Goal: Task Accomplishment & Management: Use online tool/utility

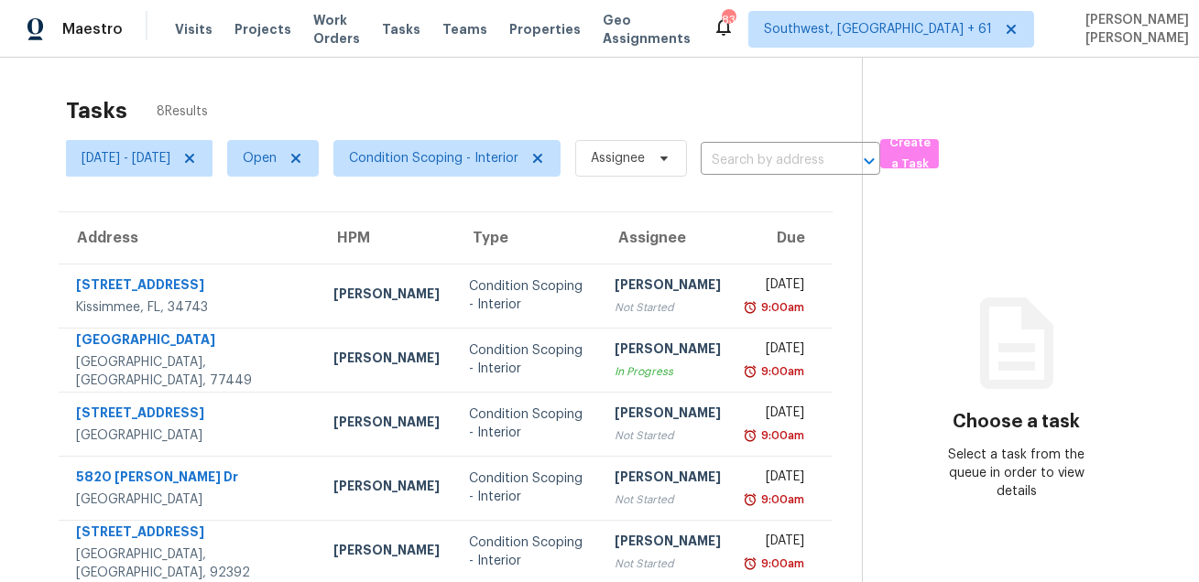
click at [550, 105] on div "Tasks 8 Results" at bounding box center [464, 111] width 796 height 48
click at [170, 152] on span "Mon, Aug 25 - Mon, Aug 25" at bounding box center [125, 158] width 89 height 18
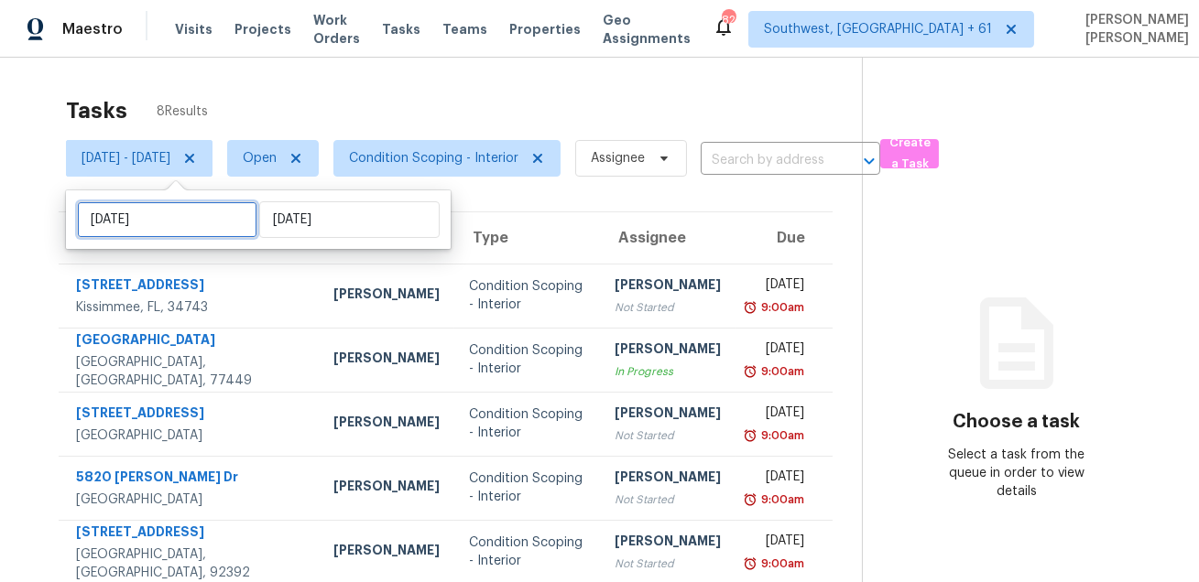
click at [195, 234] on input "Mon, Aug 25" at bounding box center [167, 219] width 180 height 37
select select "7"
select select "2025"
select select "8"
select select "2025"
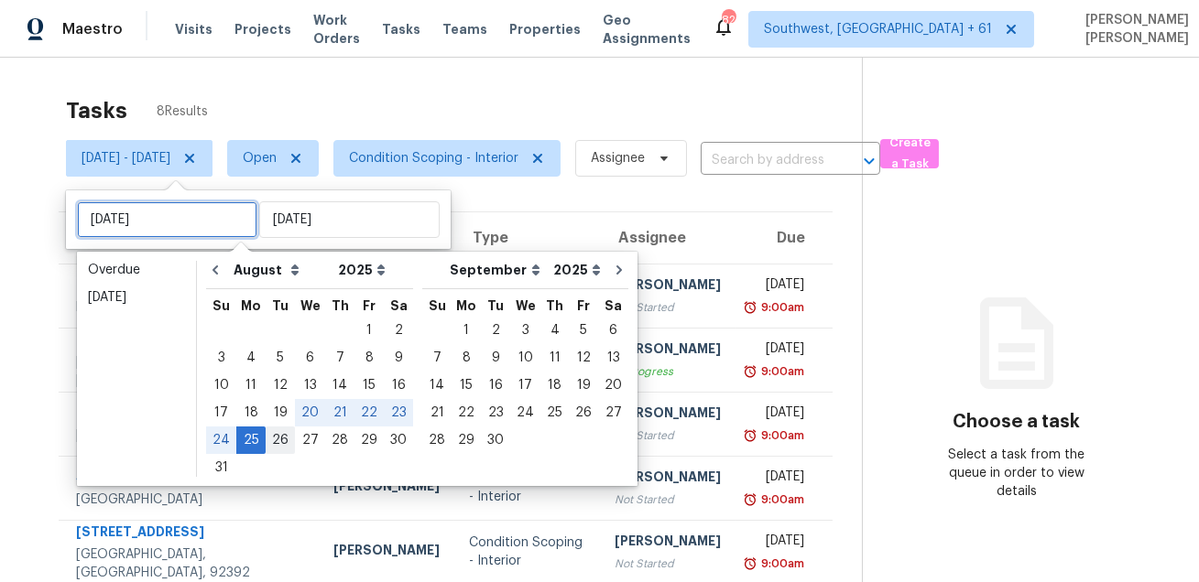
type input "Tue, Aug 26"
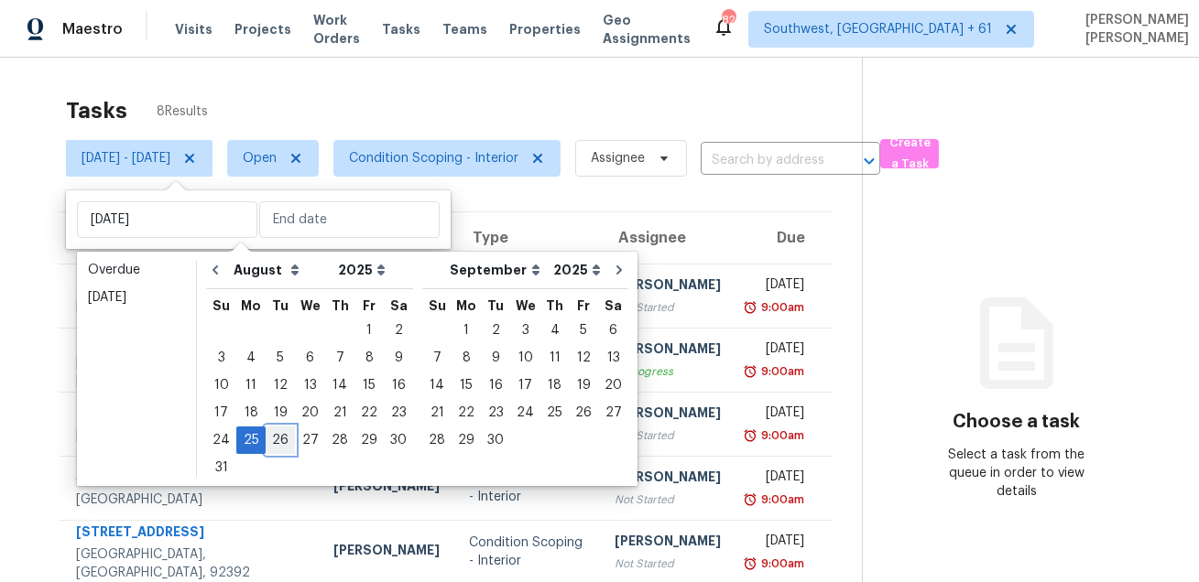
click at [281, 440] on div "26" at bounding box center [280, 441] width 29 height 26
type input "Tue, Aug 26"
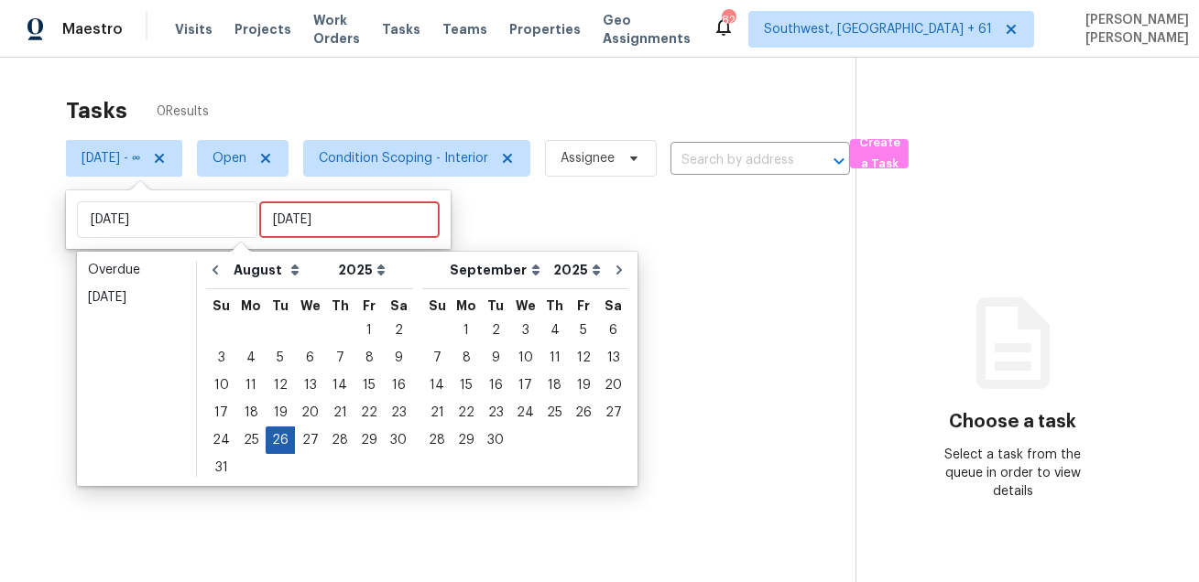
click at [281, 440] on div "26" at bounding box center [280, 441] width 29 height 26
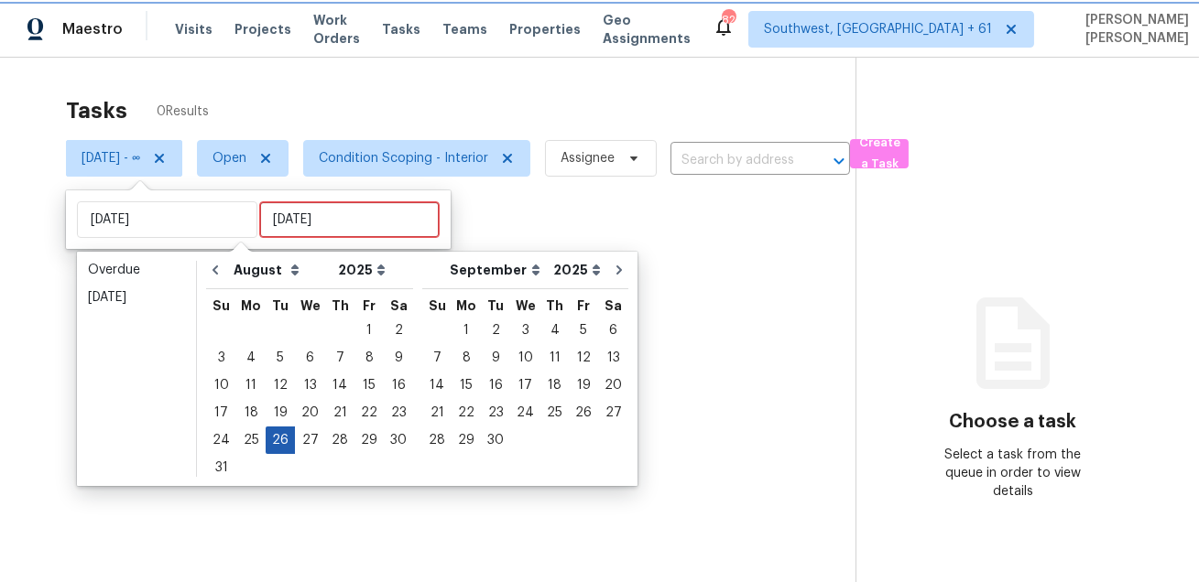
type input "Tue, Aug 26"
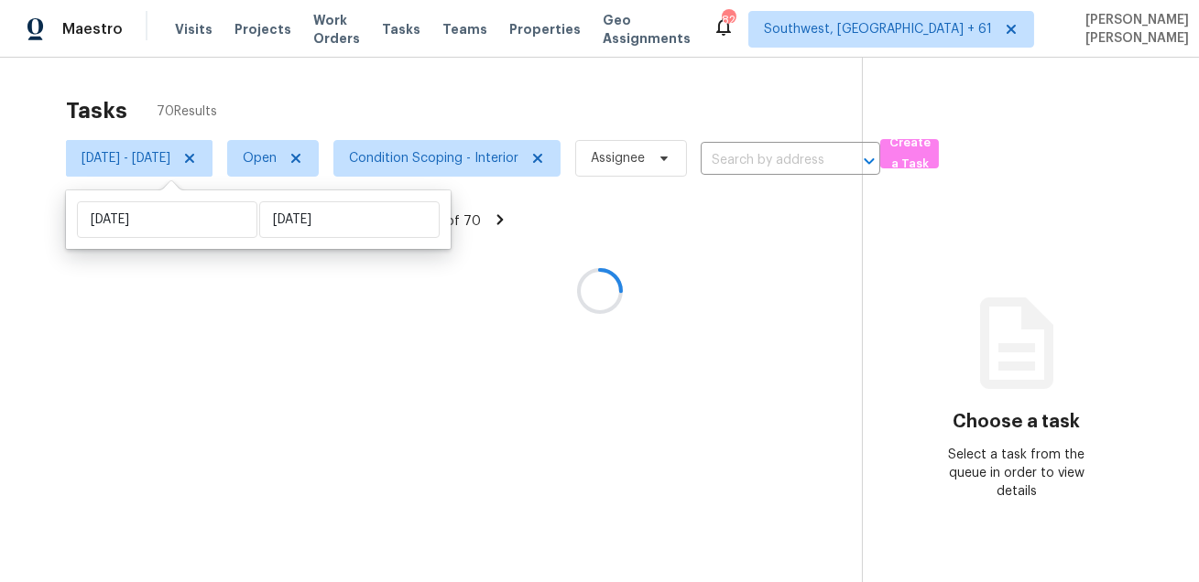
click at [487, 157] on div at bounding box center [599, 291] width 1199 height 582
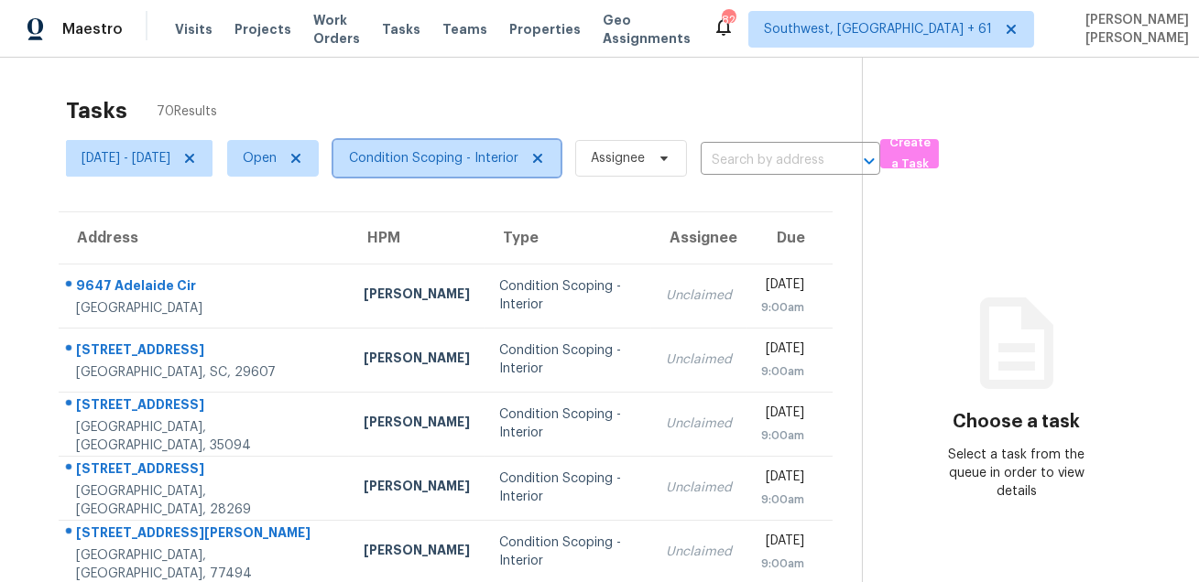
click at [487, 157] on span "Condition Scoping - Interior" at bounding box center [433, 158] width 169 height 18
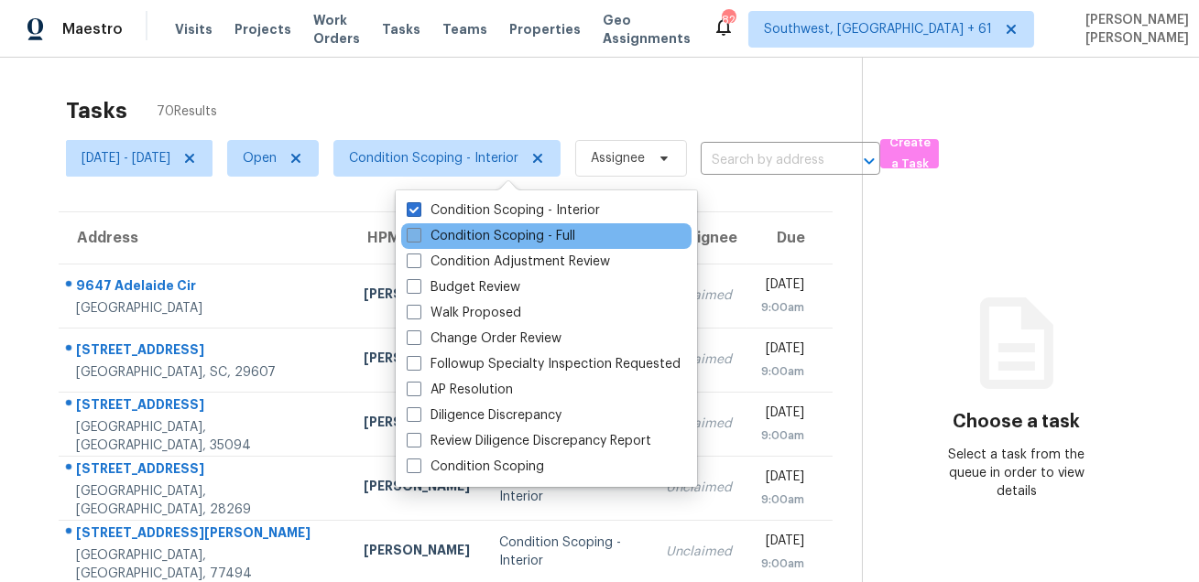
click at [478, 233] on label "Condition Scoping - Full" at bounding box center [491, 236] width 168 height 18
click at [418, 233] on input "Condition Scoping - Full" at bounding box center [413, 233] width 12 height 12
checkbox input "true"
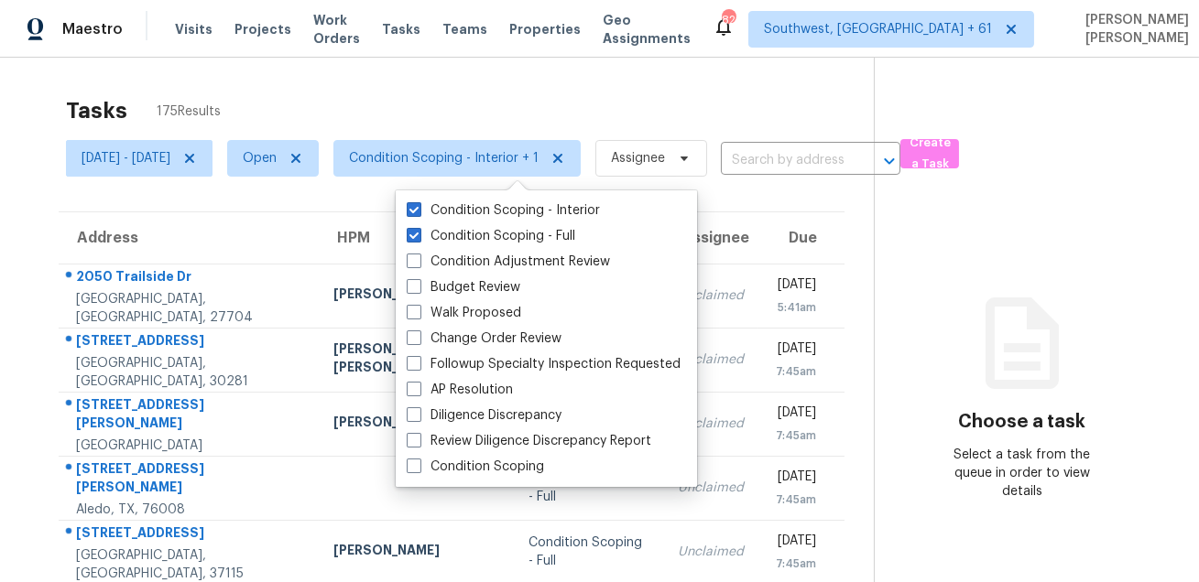
click at [556, 101] on div "Tasks 175 Results" at bounding box center [470, 111] width 808 height 48
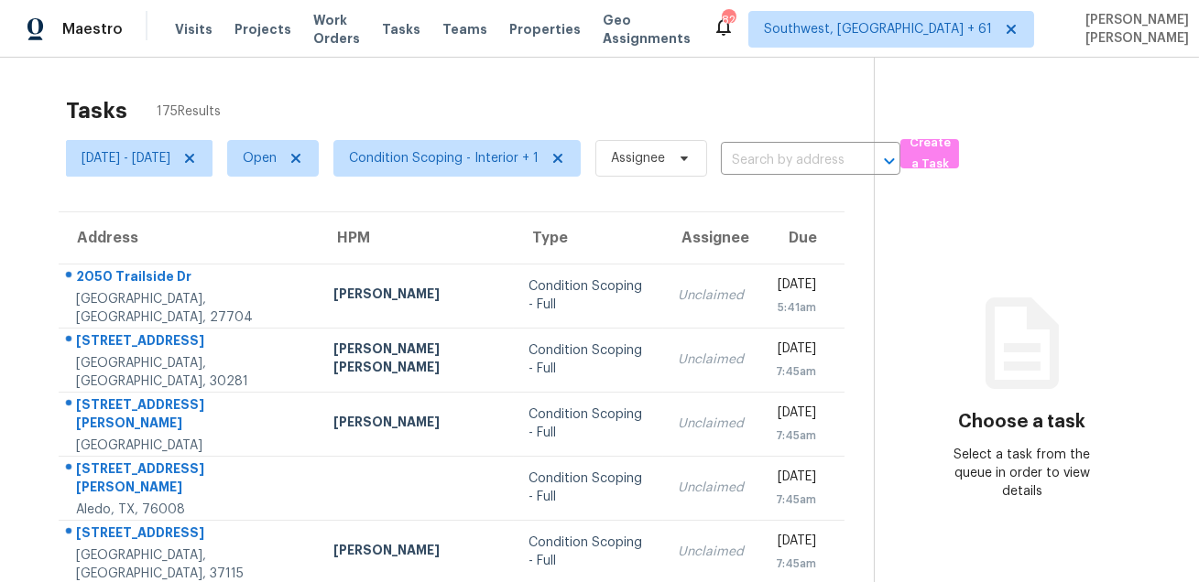
click at [556, 101] on div "Tasks 175 Results" at bounding box center [470, 111] width 808 height 48
click at [197, 160] on icon at bounding box center [189, 158] width 15 height 15
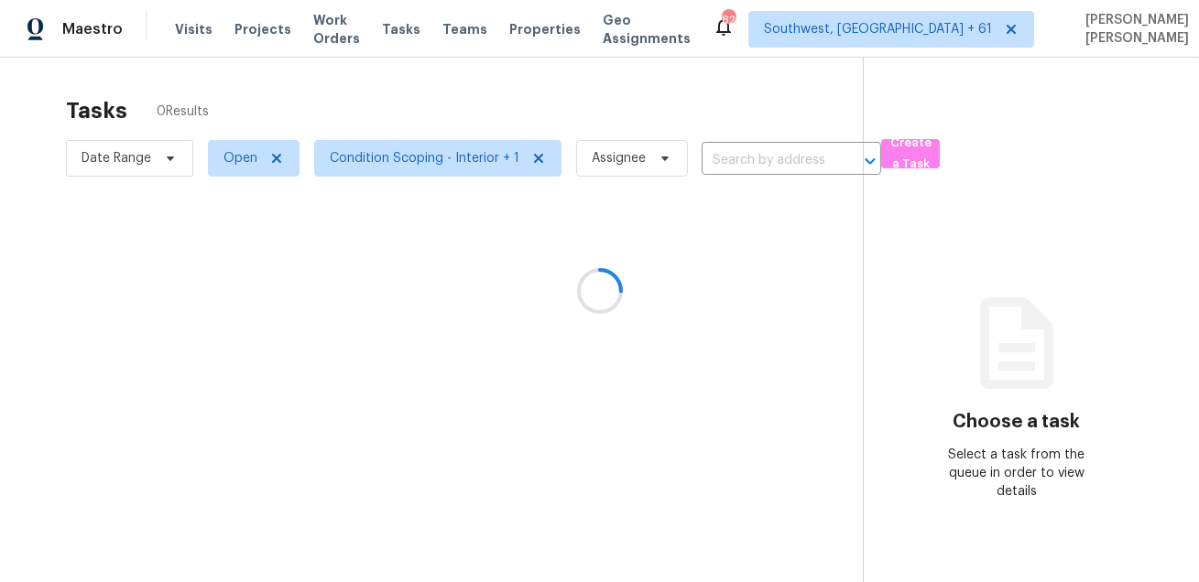
click at [371, 102] on div at bounding box center [599, 291] width 1199 height 582
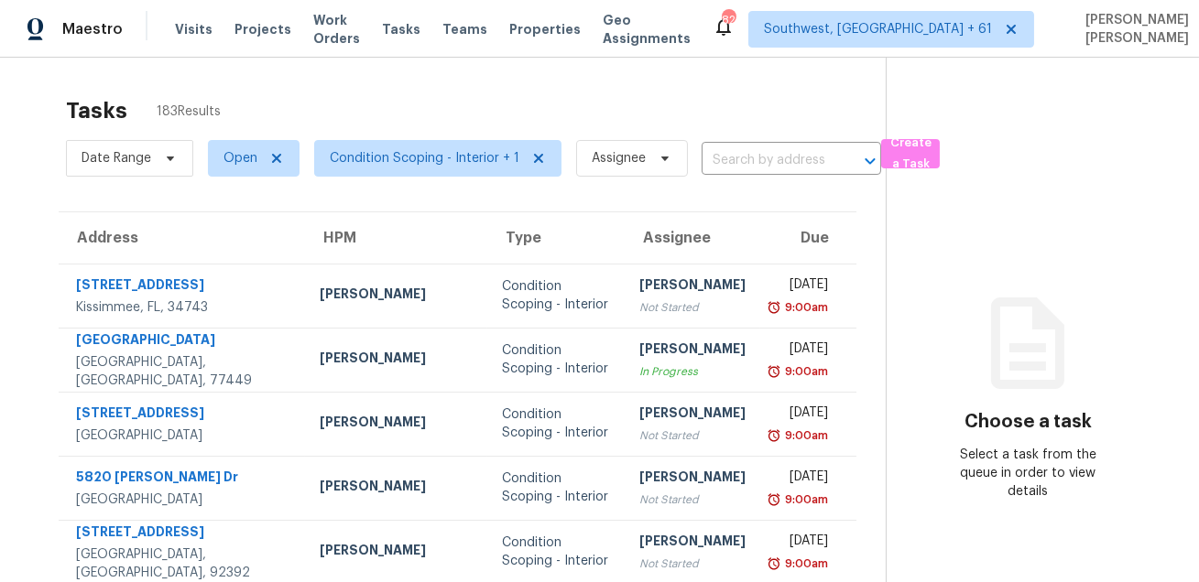
click at [549, 115] on div "Tasks 183 Results" at bounding box center [476, 111] width 820 height 48
click at [108, 155] on span "Date Range" at bounding box center [116, 158] width 70 height 18
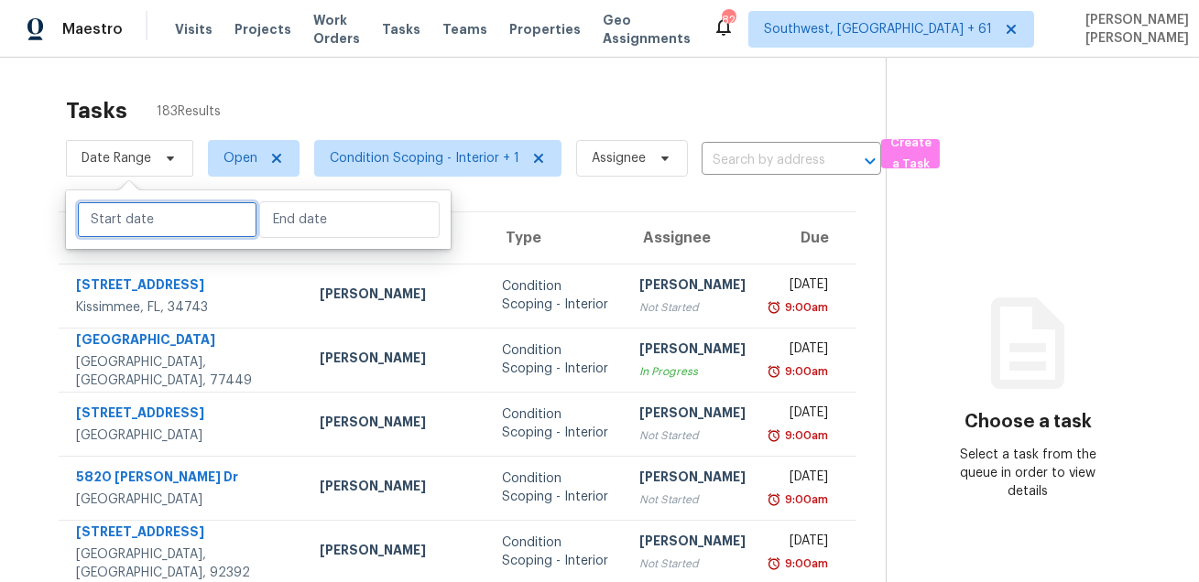
click at [136, 211] on input "text" at bounding box center [167, 219] width 180 height 37
select select "7"
select select "2025"
select select "8"
select select "2025"
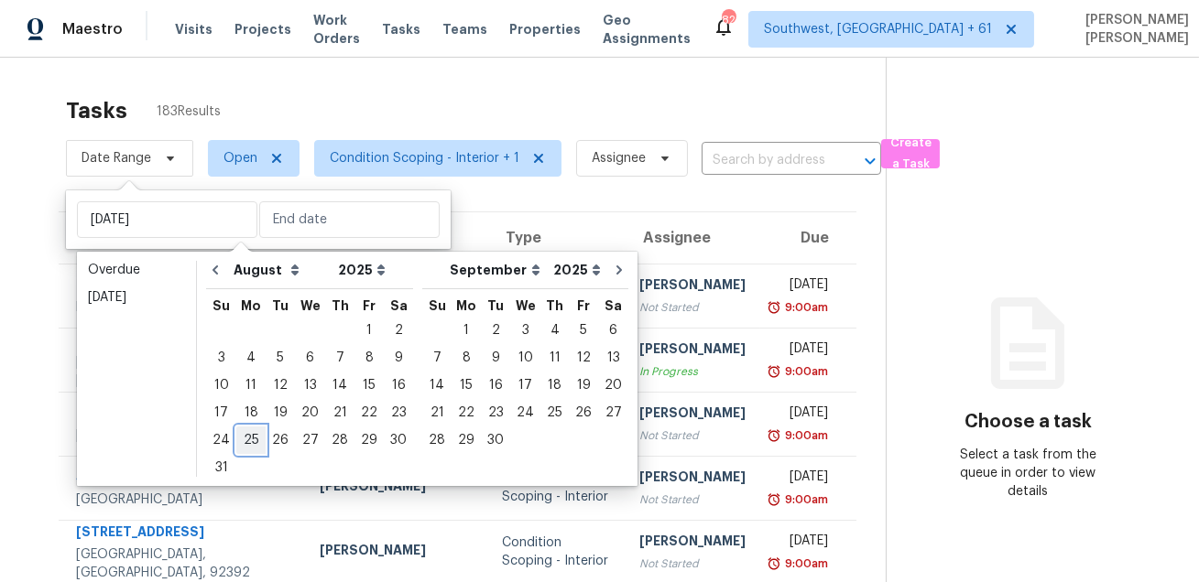
click at [252, 442] on div "25" at bounding box center [250, 441] width 29 height 26
type input "Mon, Aug 25"
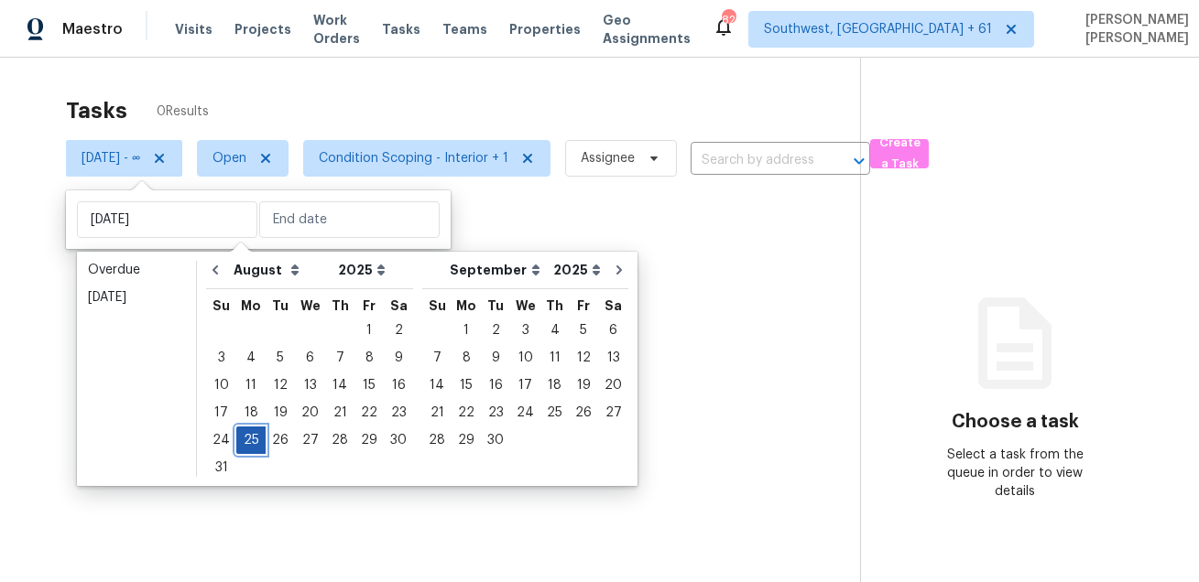
click at [252, 442] on div "25" at bounding box center [250, 441] width 29 height 26
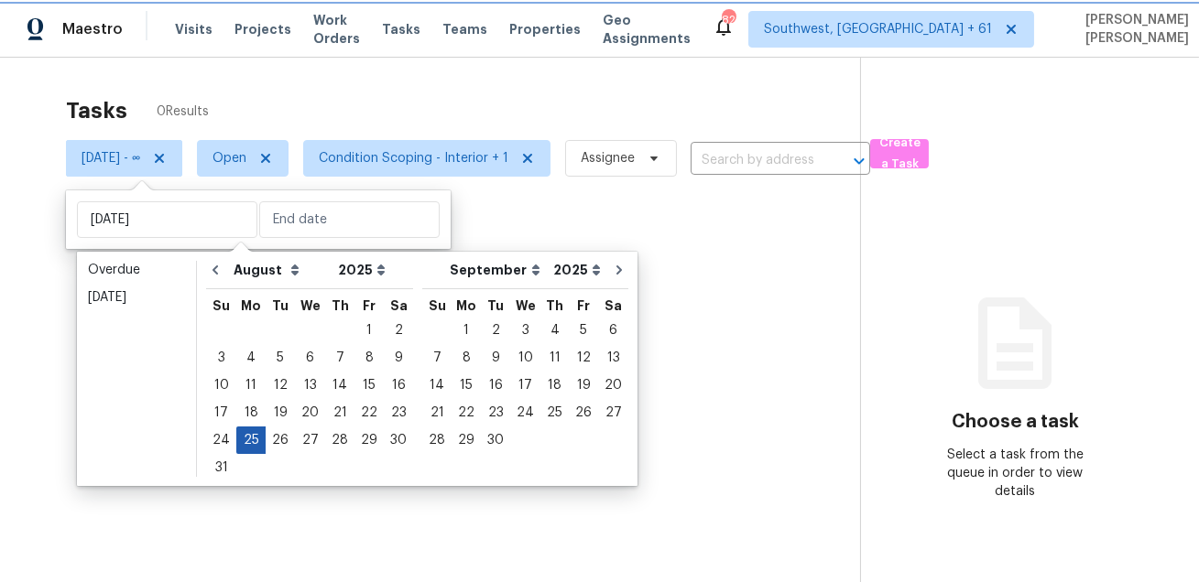
type input "Mon, Aug 25"
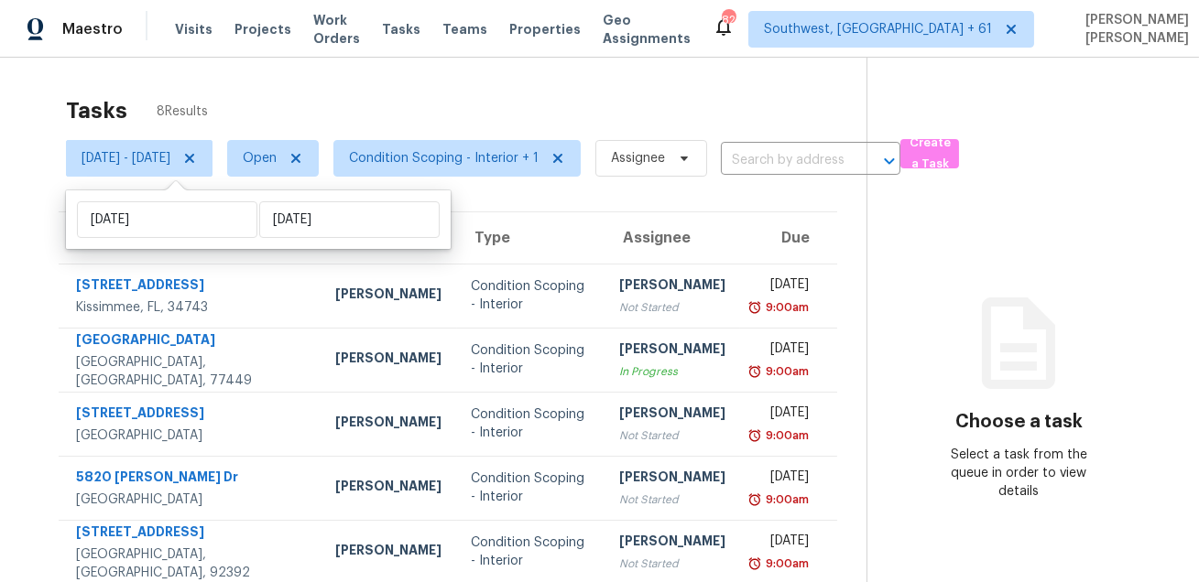
click at [466, 100] on div "Tasks 8 Results" at bounding box center [466, 111] width 800 height 48
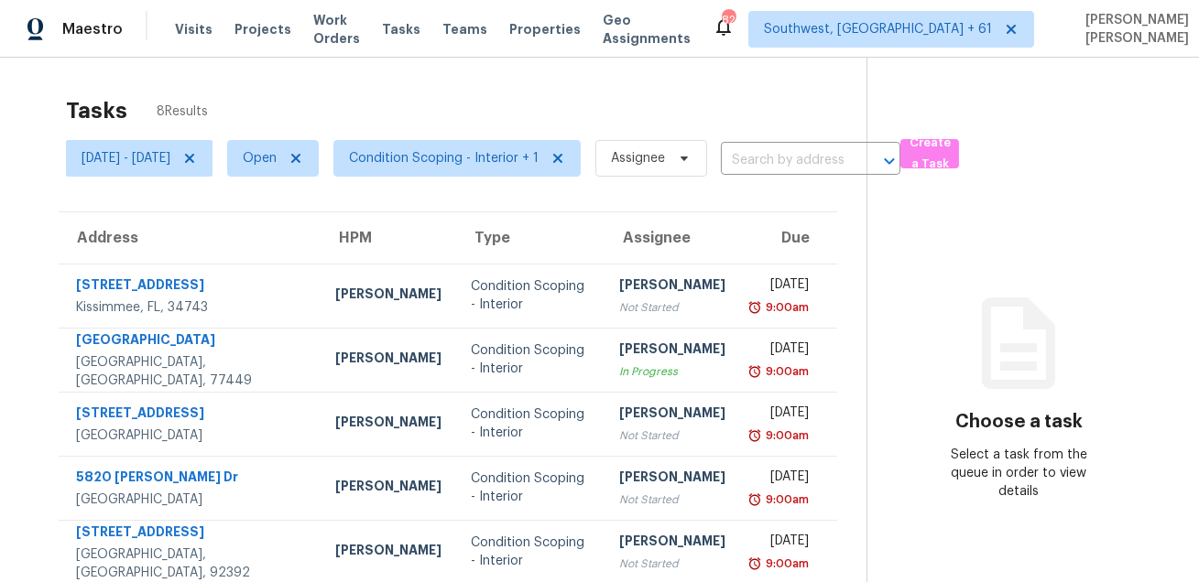
click at [656, 98] on div "Tasks 8 Results" at bounding box center [466, 111] width 800 height 48
click at [170, 157] on span "Mon, Aug 25 - Mon, Aug 25" at bounding box center [125, 158] width 89 height 18
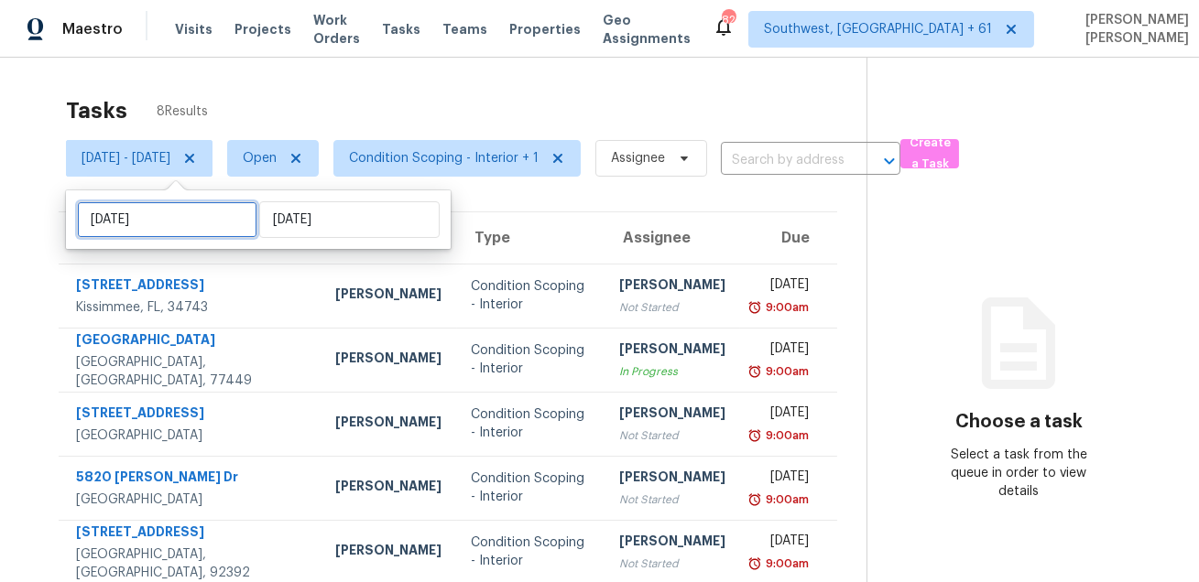
select select "7"
select select "2025"
select select "8"
select select "2025"
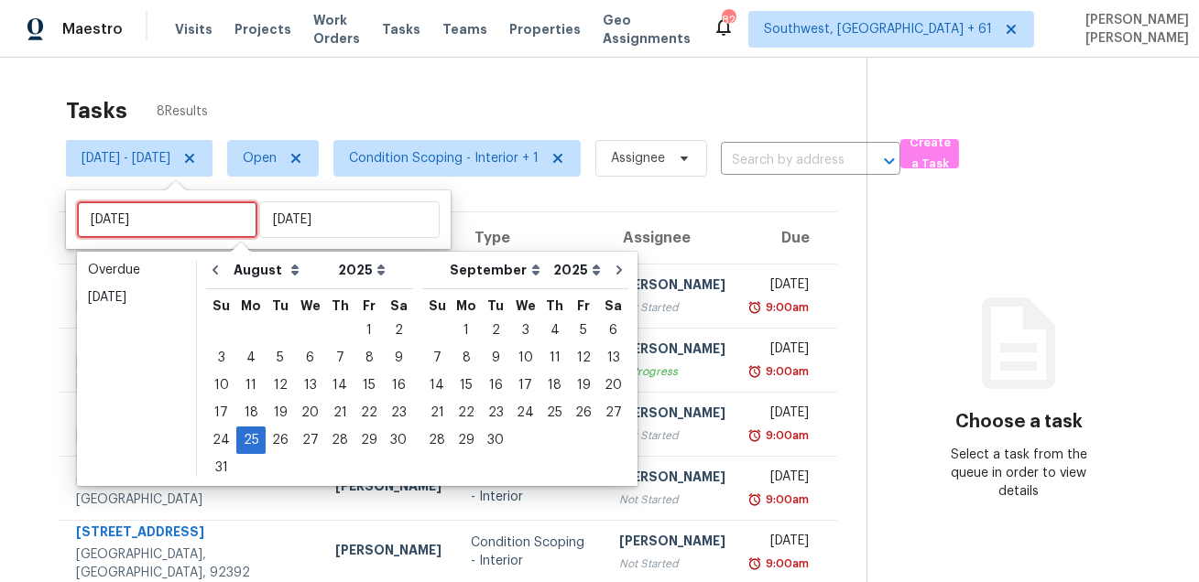
click at [197, 221] on input "Mon, Aug 25" at bounding box center [167, 219] width 180 height 37
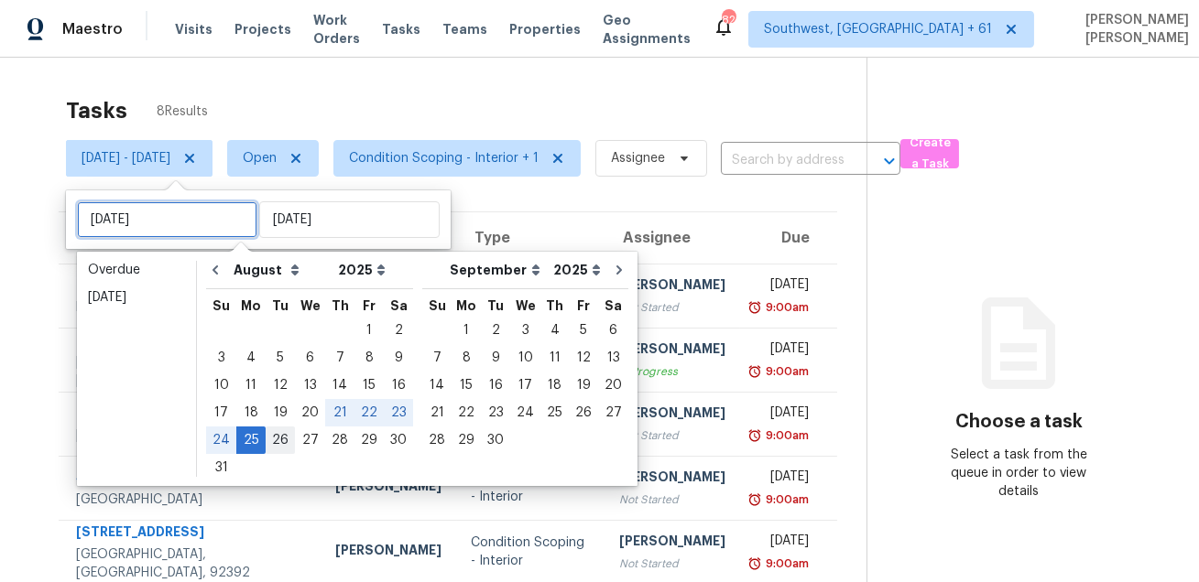
type input "Tue, Aug 26"
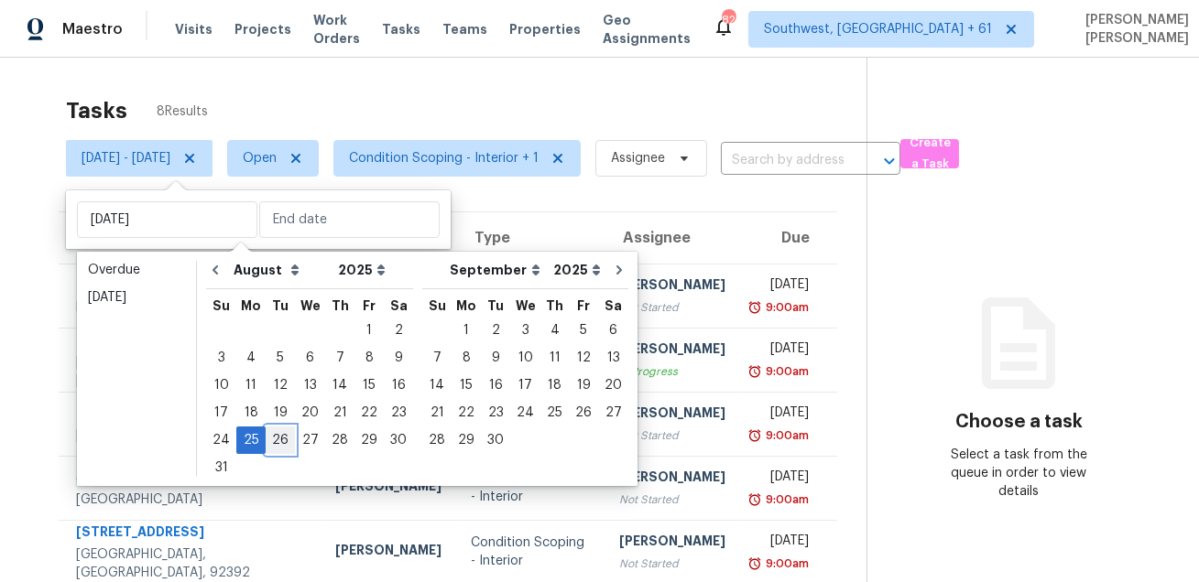
click at [275, 439] on div "26" at bounding box center [280, 441] width 29 height 26
type input "Tue, Aug 26"
type input "Mon, Aug 25"
click at [275, 439] on div "26" at bounding box center [280, 441] width 29 height 26
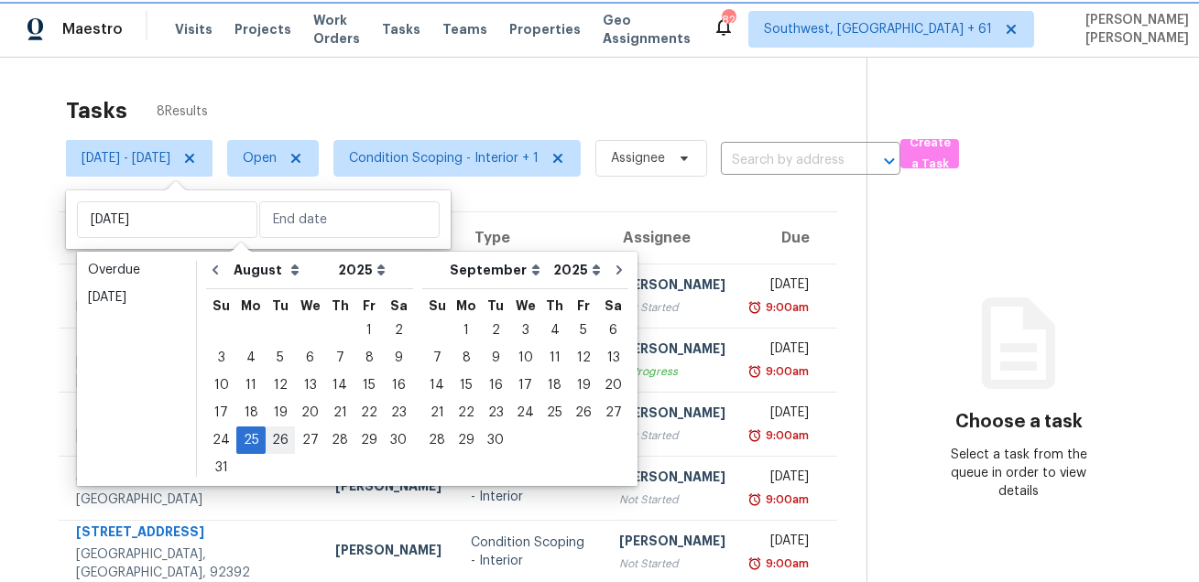
type input "Tue, Aug 26"
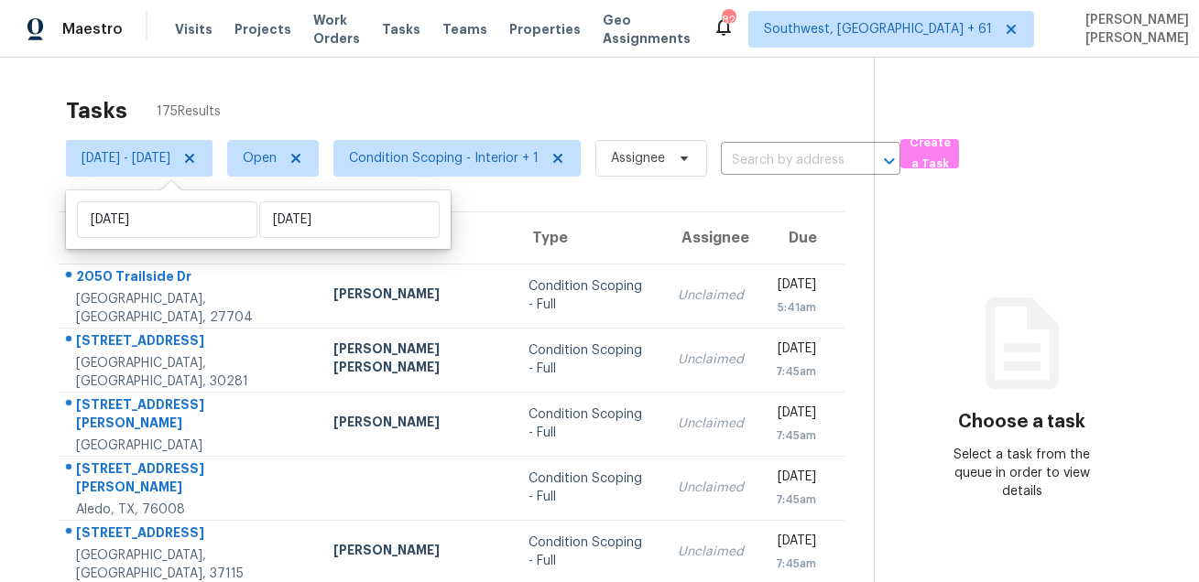
click at [529, 79] on div "Tasks 175 Results Tue, Aug 26 - Tue, Aug 26 Open Condition Scoping - Interior +…" at bounding box center [599, 506] width 1199 height 896
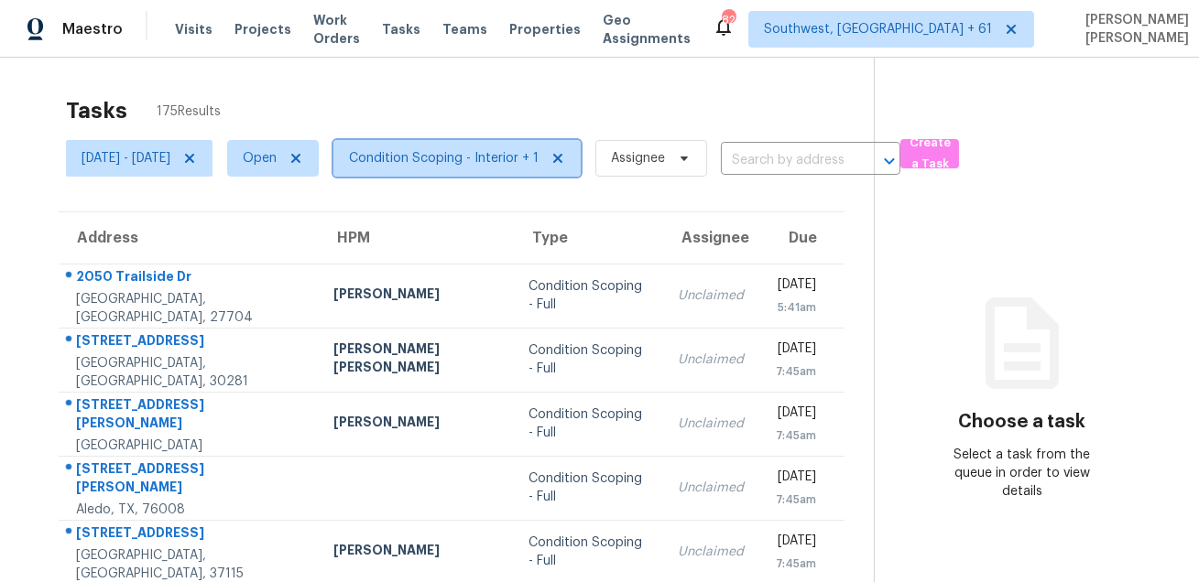
click at [443, 156] on span "Condition Scoping - Interior + 1" at bounding box center [444, 158] width 190 height 18
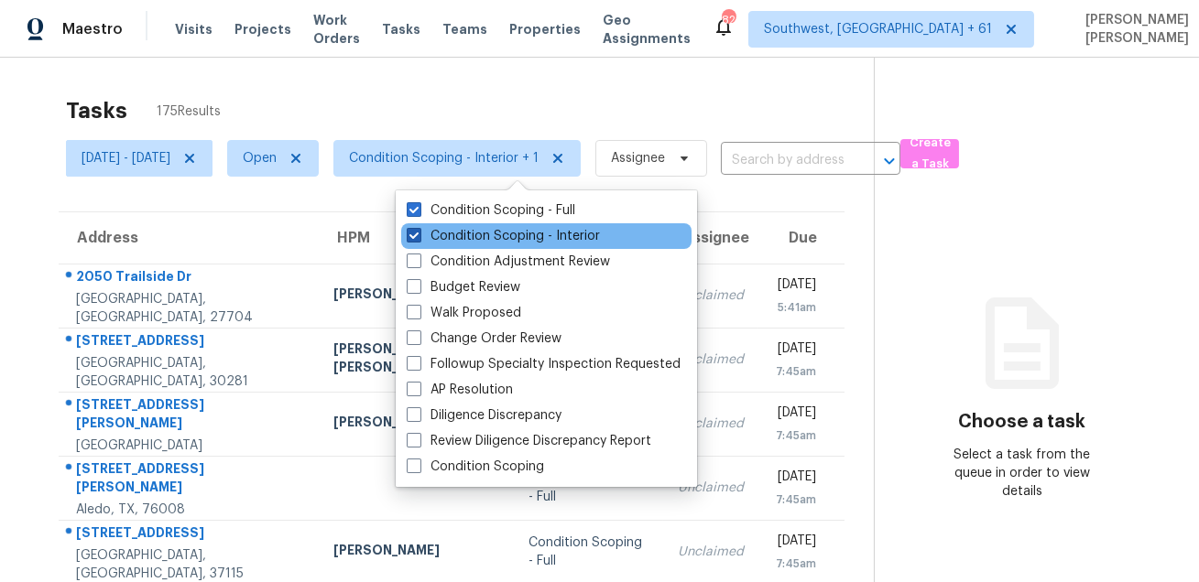
click at [440, 234] on label "Condition Scoping - Interior" at bounding box center [503, 236] width 193 height 18
click at [418, 234] on input "Condition Scoping - Interior" at bounding box center [413, 233] width 12 height 12
checkbox input "false"
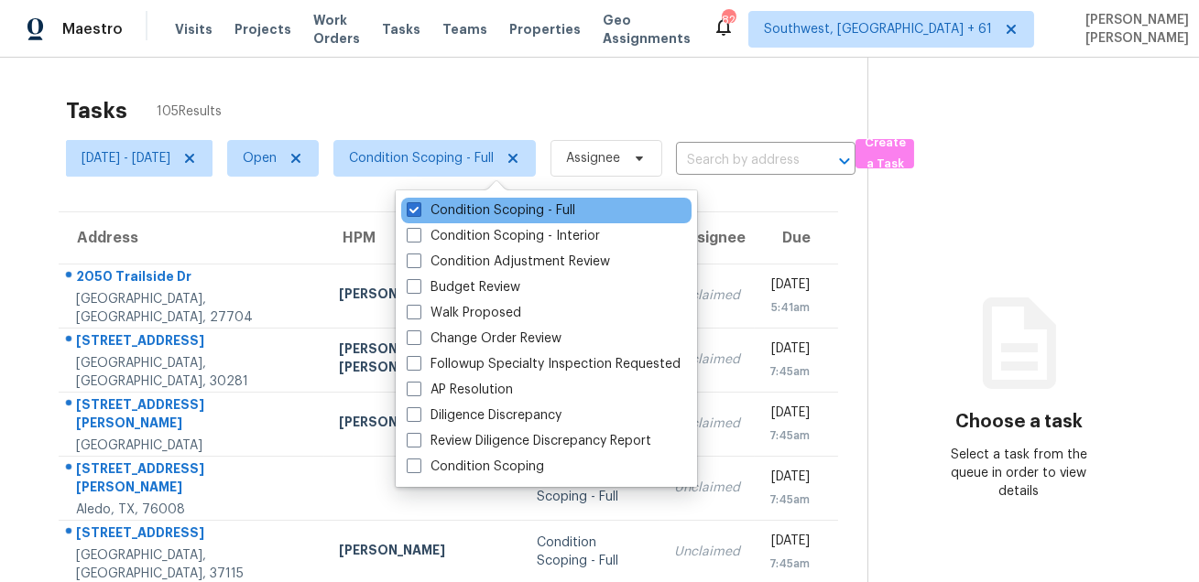
click at [451, 220] on div "Condition Scoping - Full" at bounding box center [546, 211] width 290 height 26
click at [452, 215] on label "Condition Scoping - Full" at bounding box center [491, 210] width 168 height 18
click at [418, 213] on input "Condition Scoping - Full" at bounding box center [413, 207] width 12 height 12
checkbox input "false"
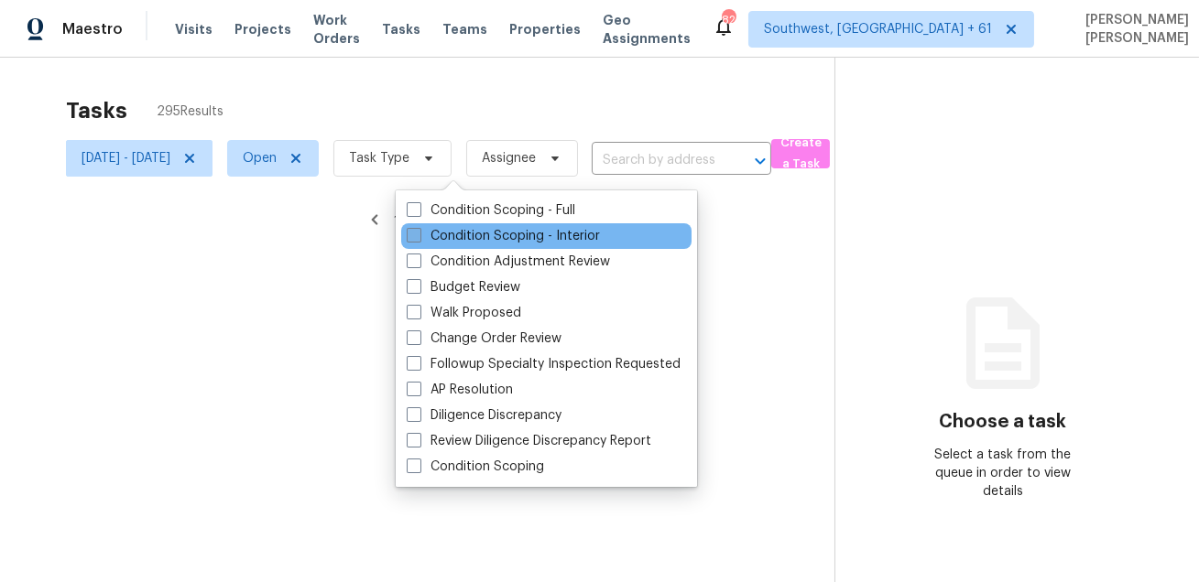
click at [445, 240] on label "Condition Scoping - Interior" at bounding box center [503, 236] width 193 height 18
click at [418, 239] on input "Condition Scoping - Interior" at bounding box center [413, 233] width 12 height 12
checkbox input "true"
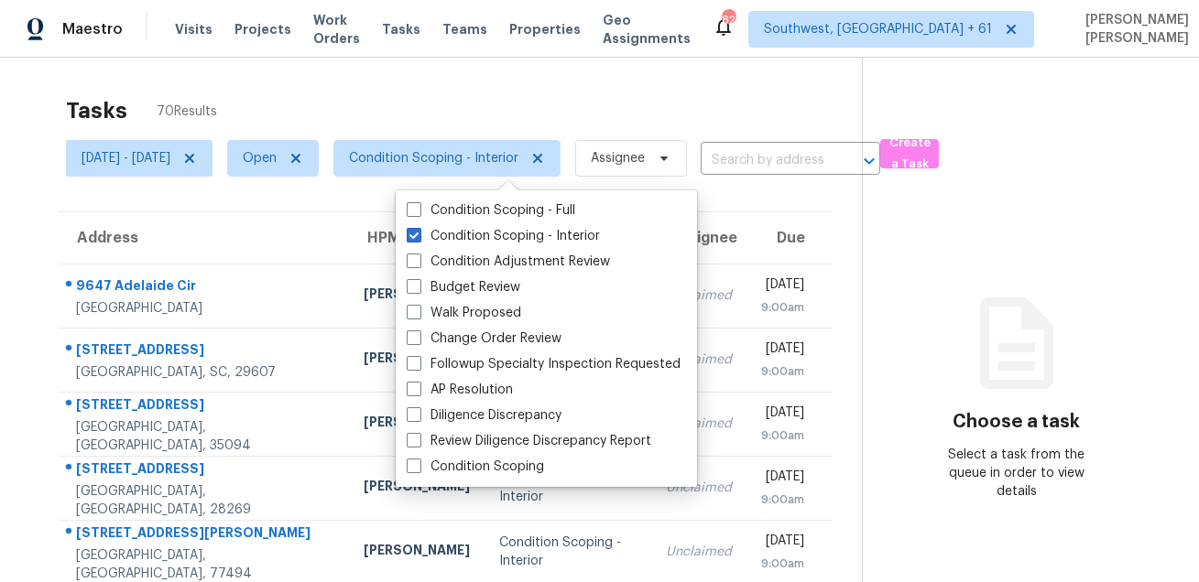
click at [554, 97] on div "Tasks 70 Results" at bounding box center [464, 111] width 796 height 48
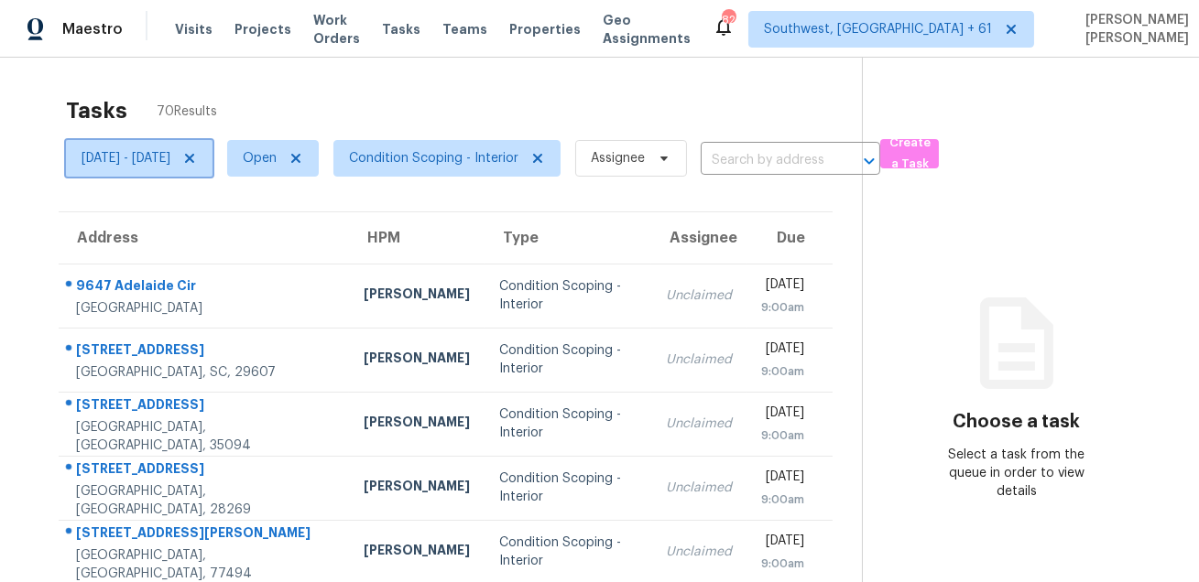
click at [197, 162] on icon at bounding box center [189, 158] width 15 height 15
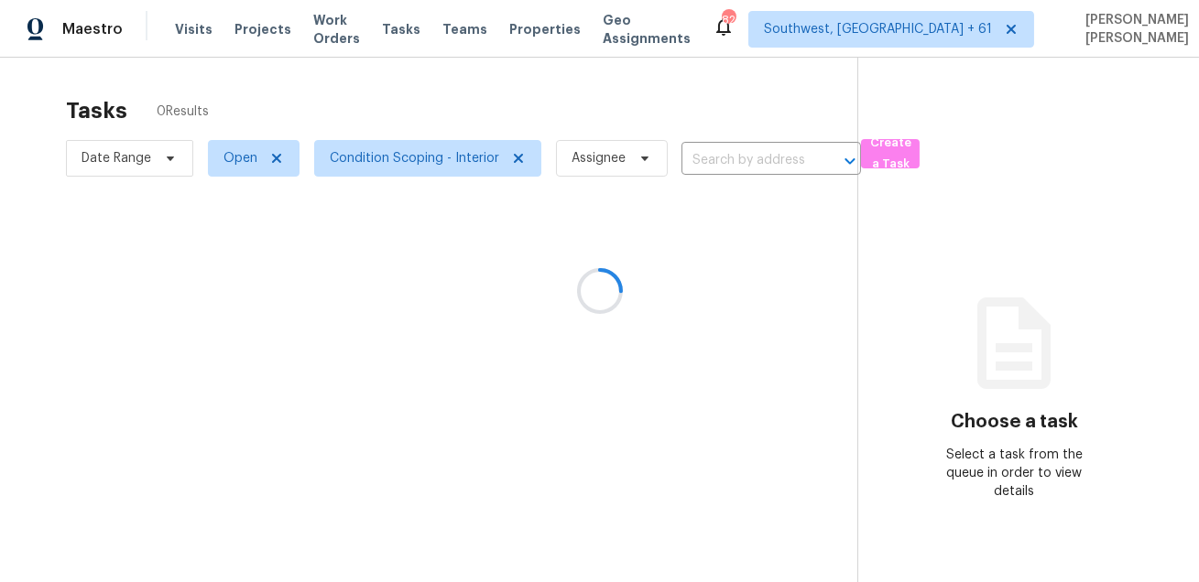
click at [402, 147] on div at bounding box center [599, 291] width 1199 height 582
click at [399, 159] on div at bounding box center [599, 291] width 1199 height 582
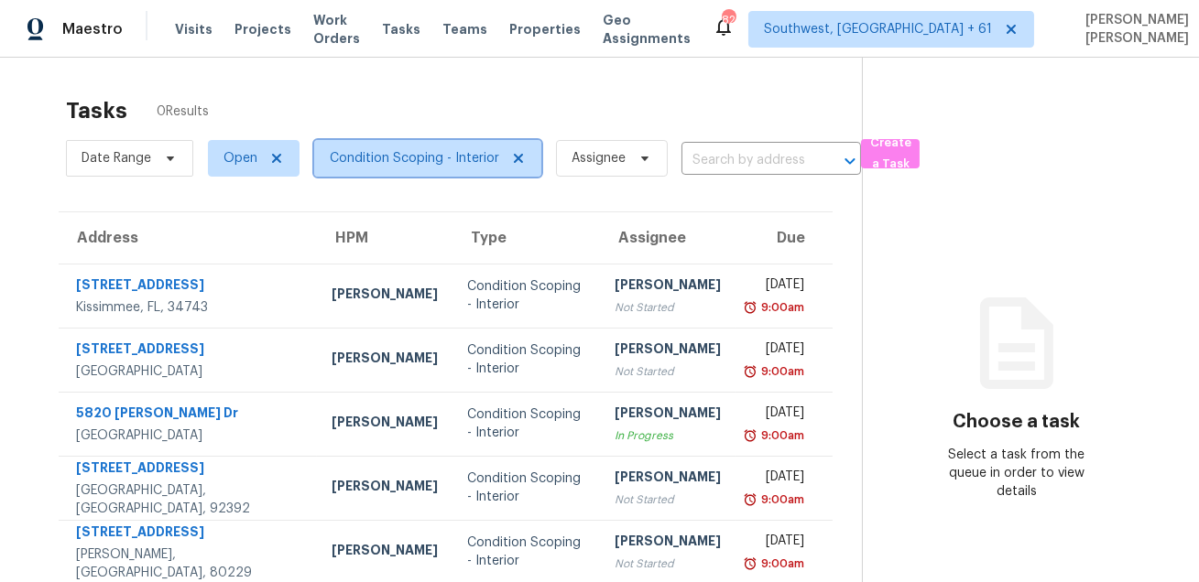
click at [399, 159] on span "Condition Scoping - Interior" at bounding box center [414, 158] width 169 height 18
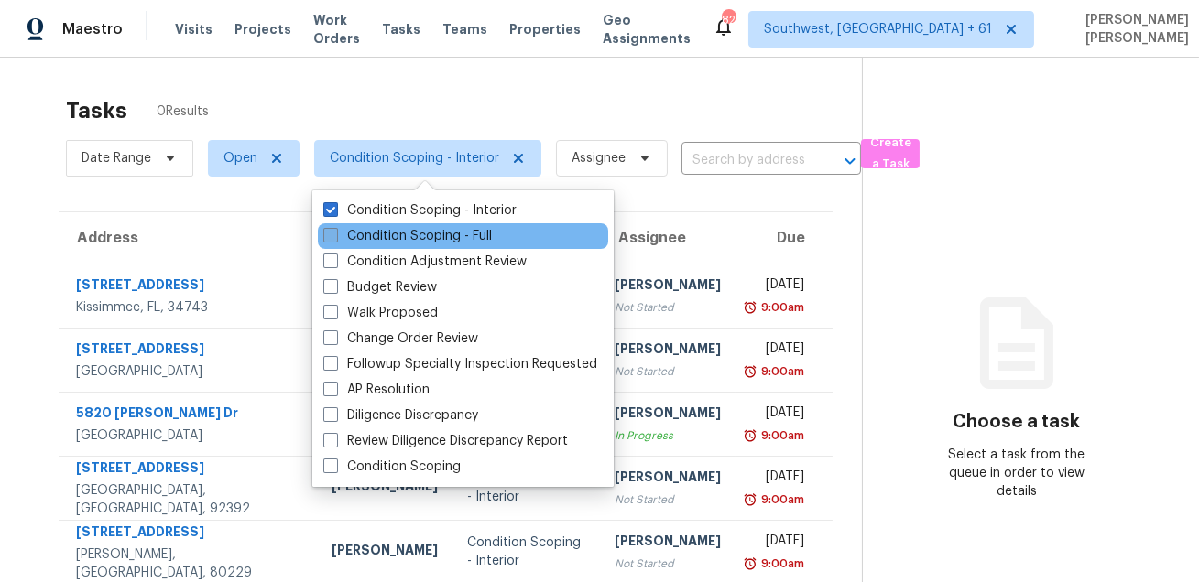
click at [368, 240] on label "Condition Scoping - Full" at bounding box center [407, 236] width 168 height 18
click at [335, 239] on input "Condition Scoping - Full" at bounding box center [329, 233] width 12 height 12
checkbox input "true"
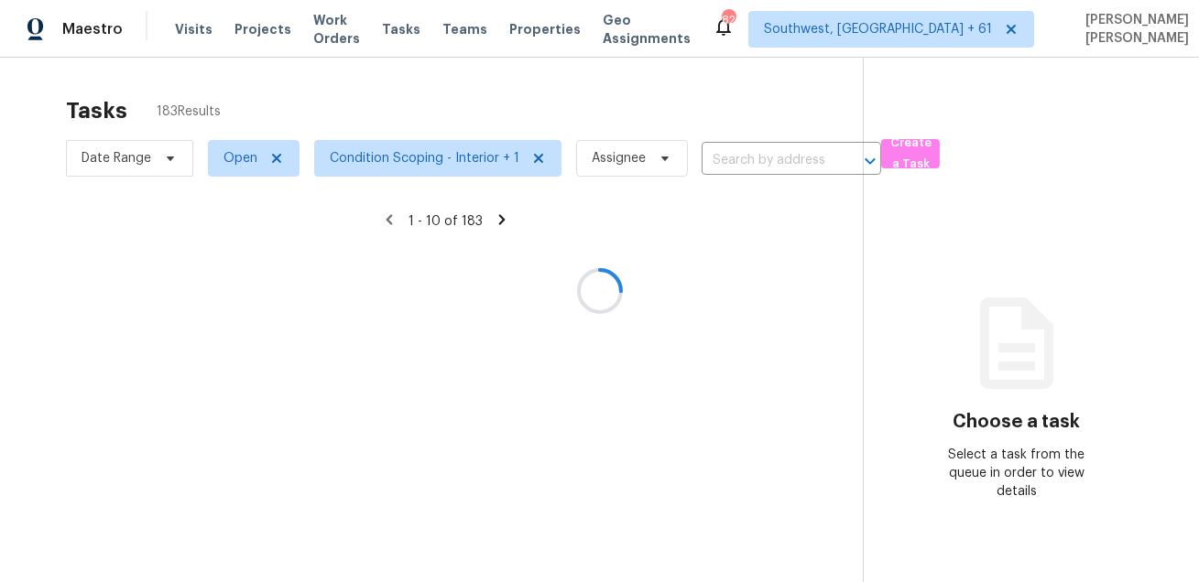
click at [241, 158] on div at bounding box center [599, 291] width 1199 height 582
click at [234, 143] on div at bounding box center [599, 291] width 1199 height 582
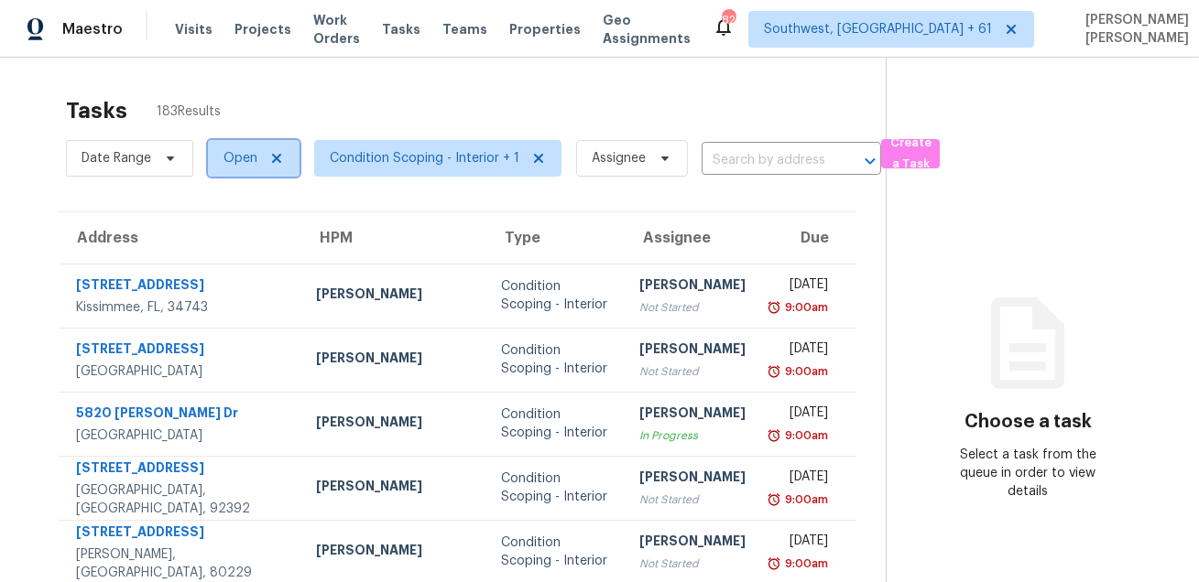
click at [234, 162] on span "Open" at bounding box center [240, 158] width 34 height 18
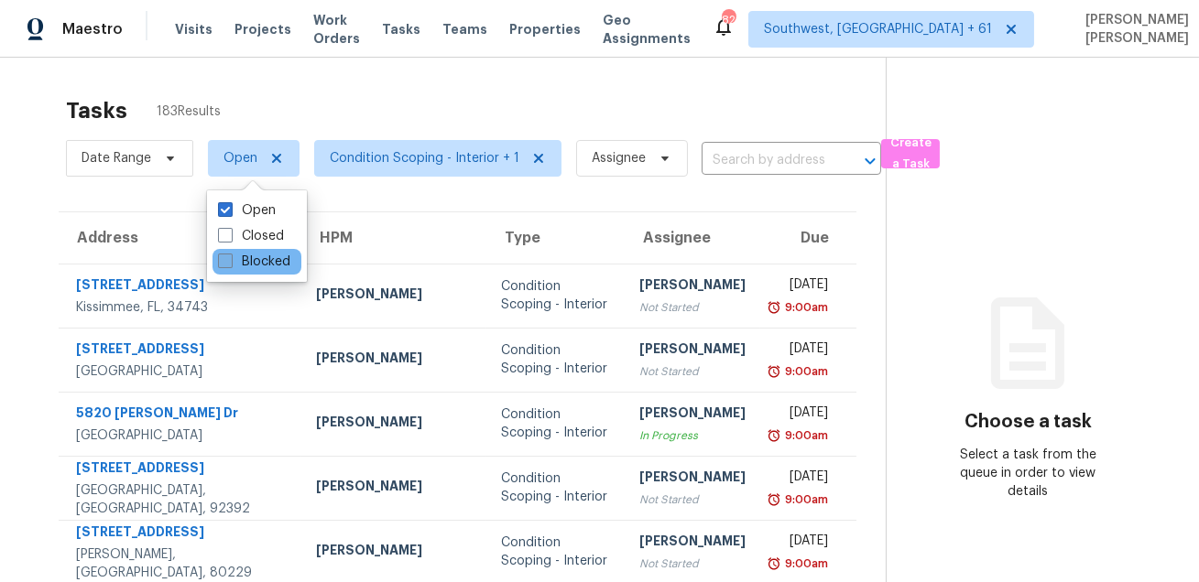
click at [230, 256] on span at bounding box center [225, 261] width 15 height 15
click at [230, 256] on input "Blocked" at bounding box center [224, 259] width 12 height 12
checkbox input "true"
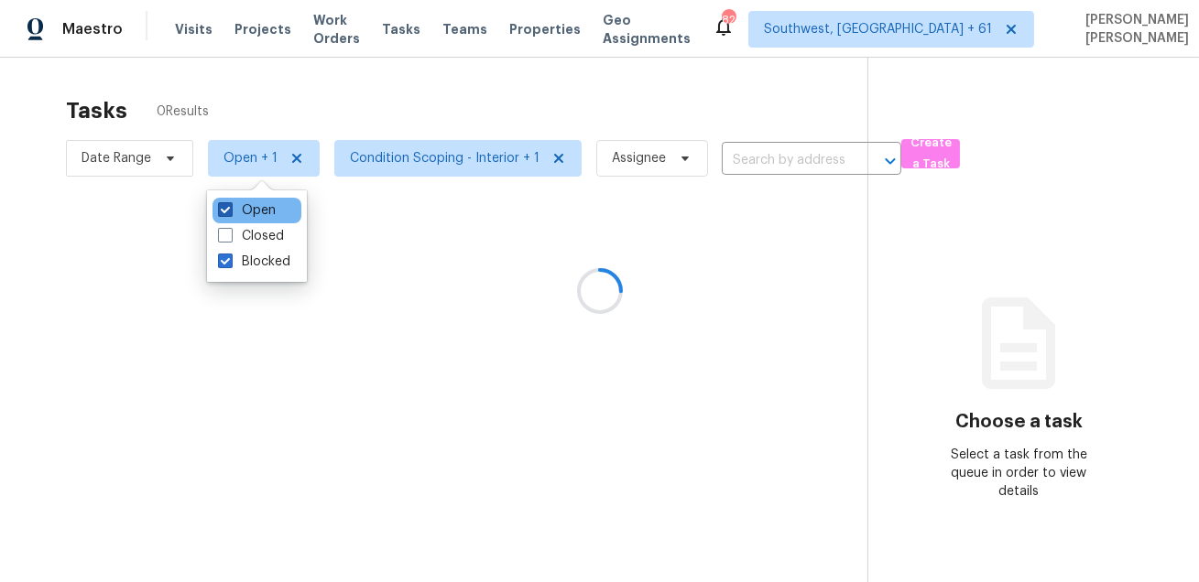
click at [252, 210] on label "Open" at bounding box center [247, 210] width 58 height 18
click at [230, 210] on input "Open" at bounding box center [224, 207] width 12 height 12
checkbox input "false"
click at [363, 108] on div at bounding box center [599, 291] width 1199 height 582
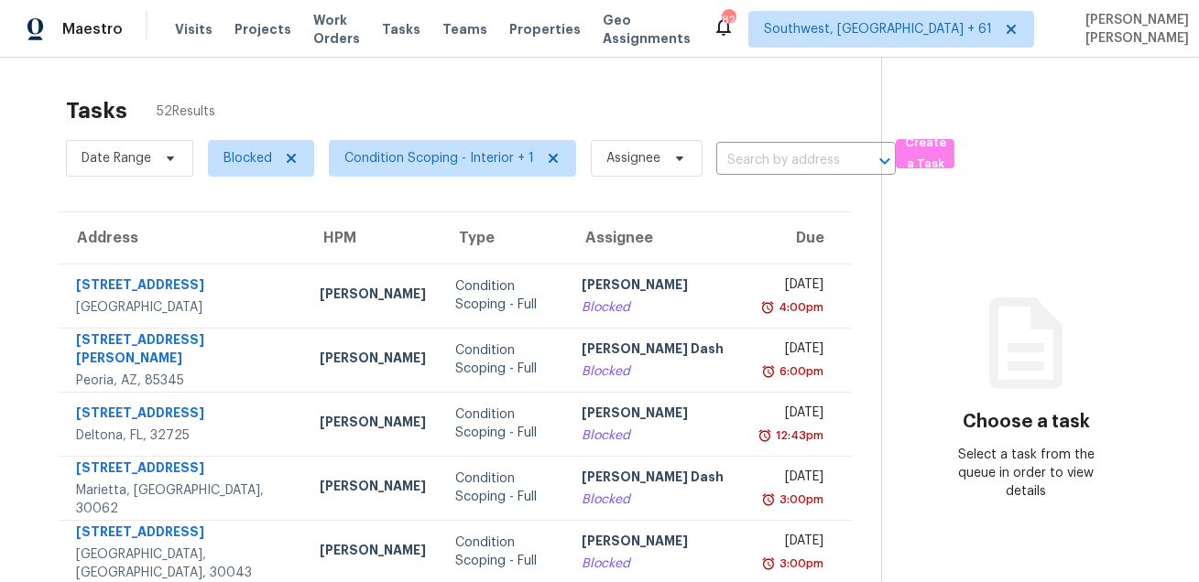
click at [580, 99] on div "Tasks 52 Results" at bounding box center [473, 111] width 815 height 48
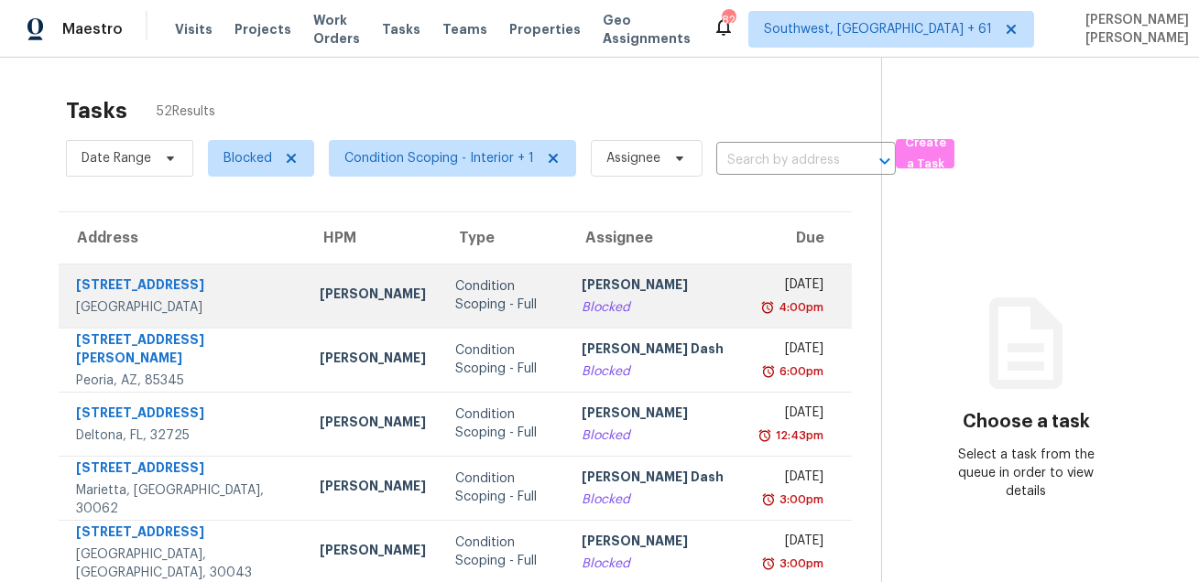
click at [581, 294] on div "Roopesh Jaikanth" at bounding box center [658, 287] width 155 height 23
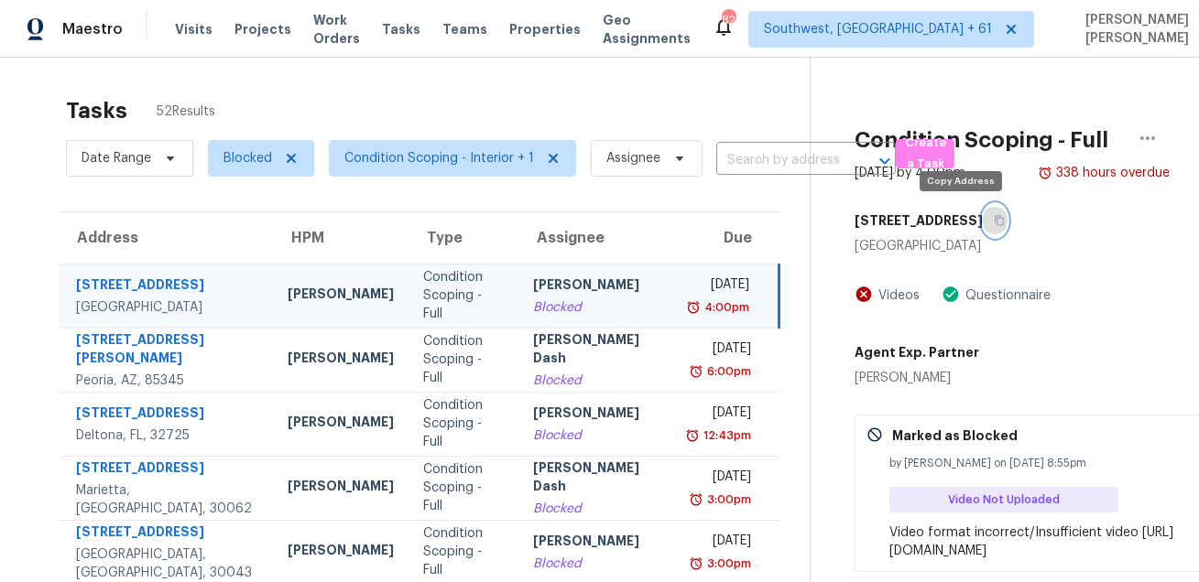
click at [994, 223] on icon "button" at bounding box center [999, 220] width 11 height 11
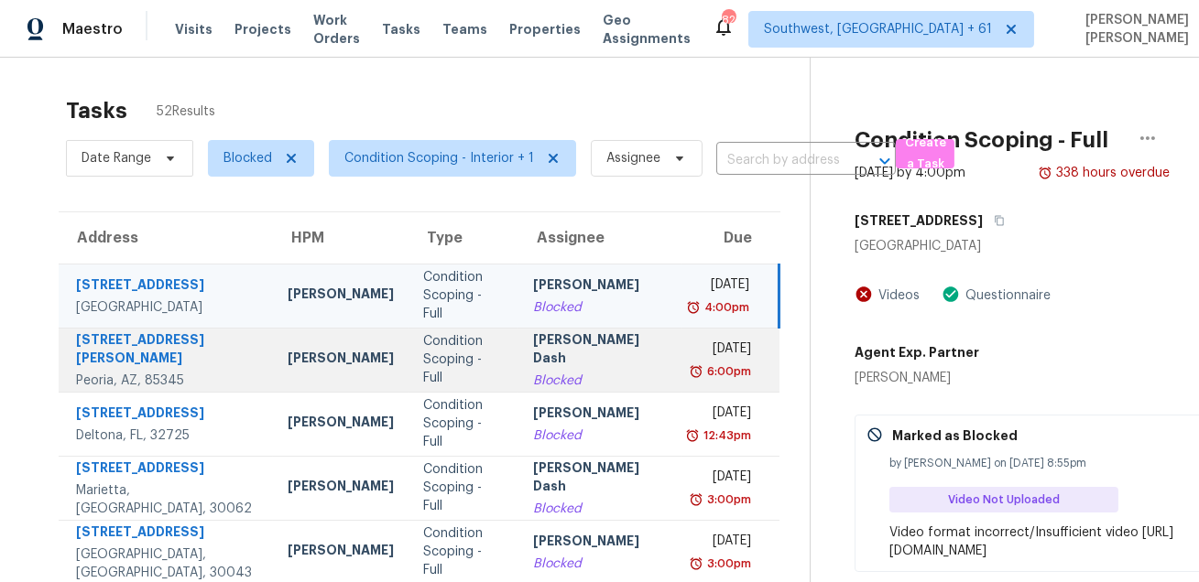
click at [533, 354] on div "[PERSON_NAME] Dash" at bounding box center [600, 351] width 134 height 41
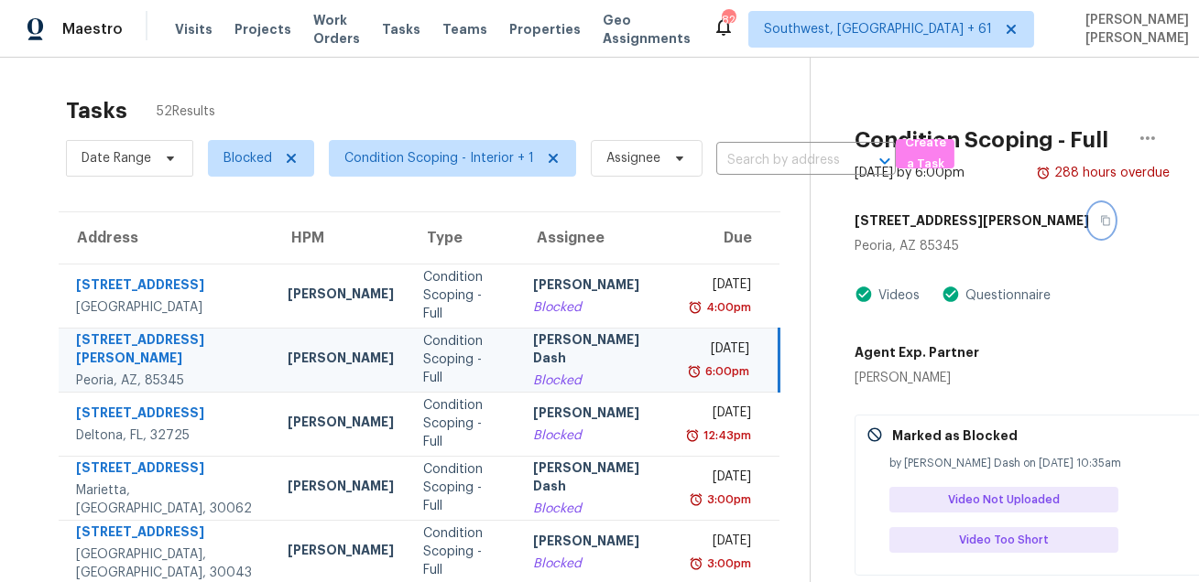
click at [1089, 212] on button "button" at bounding box center [1101, 220] width 25 height 33
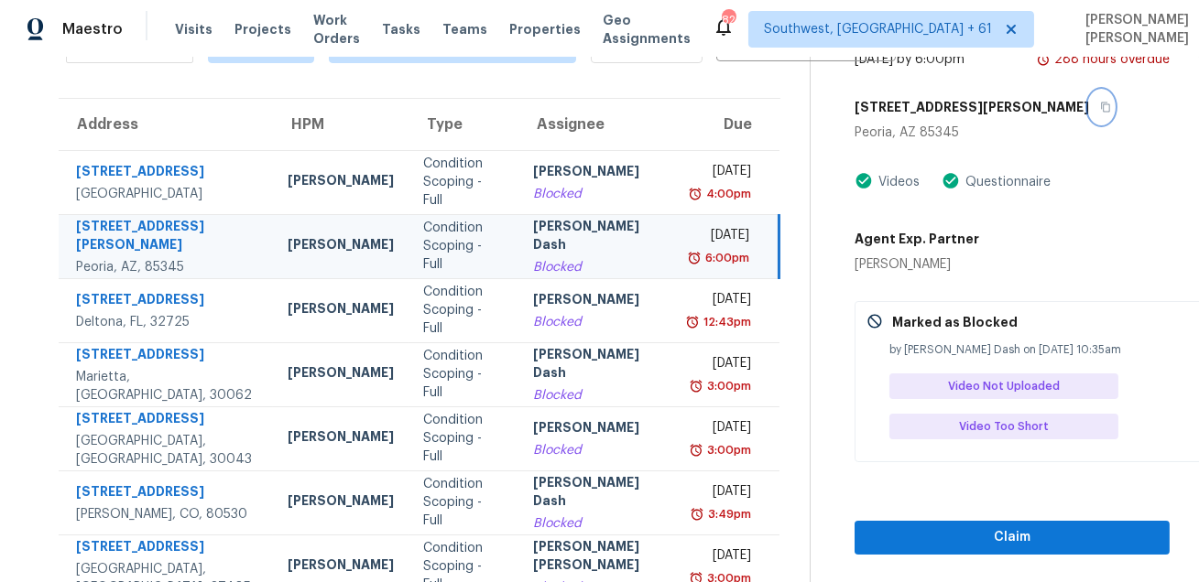
scroll to position [150, 0]
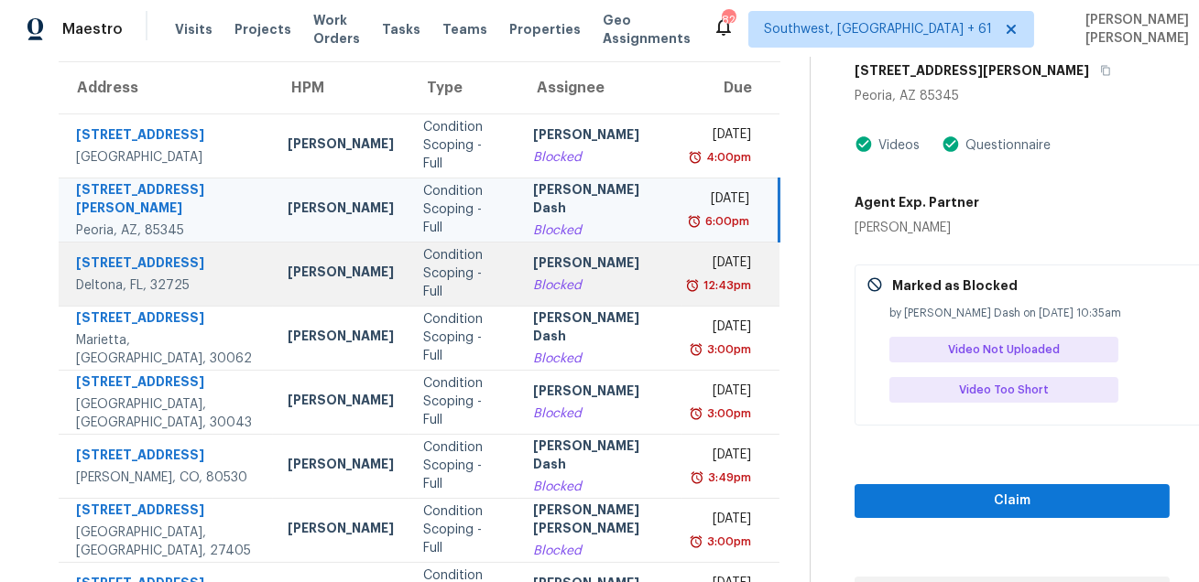
click at [533, 282] on div "Blocked" at bounding box center [600, 286] width 134 height 18
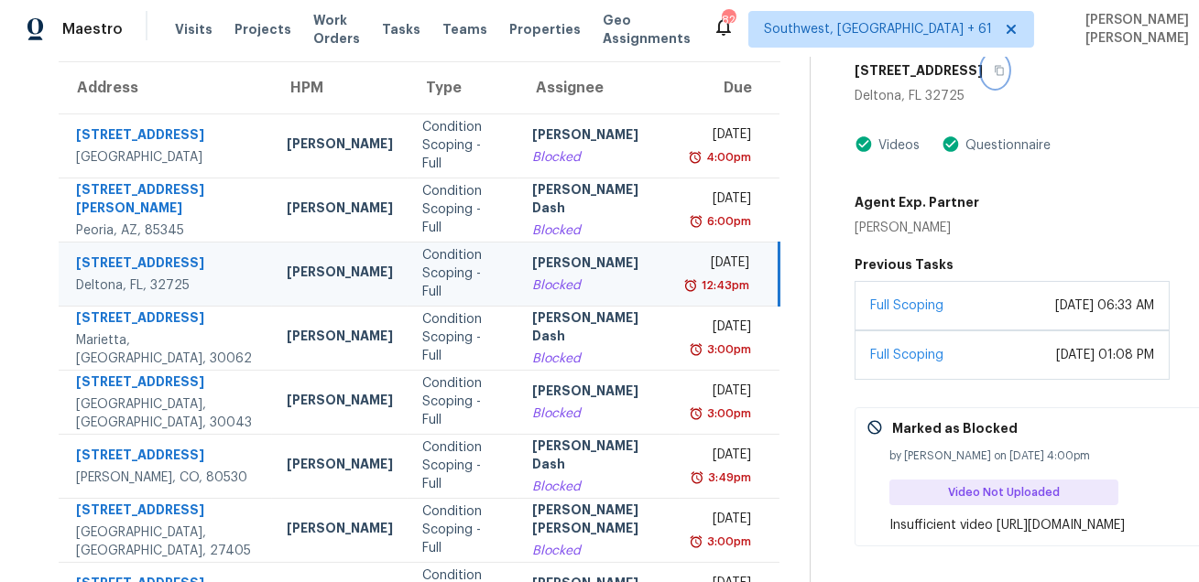
click at [994, 71] on icon "button" at bounding box center [999, 70] width 11 height 11
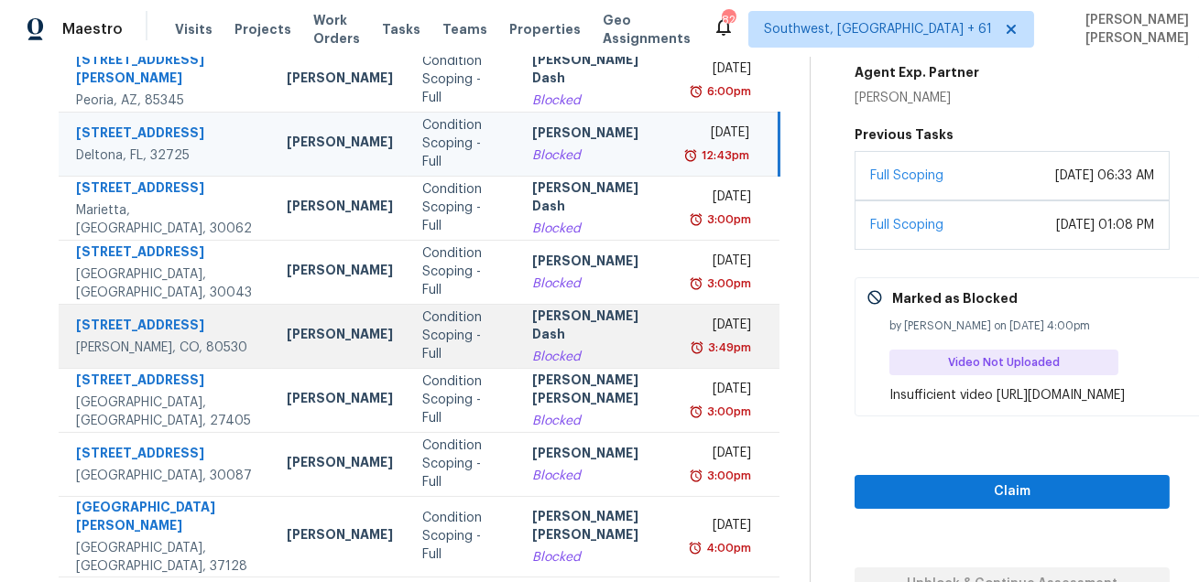
scroll to position [253, 0]
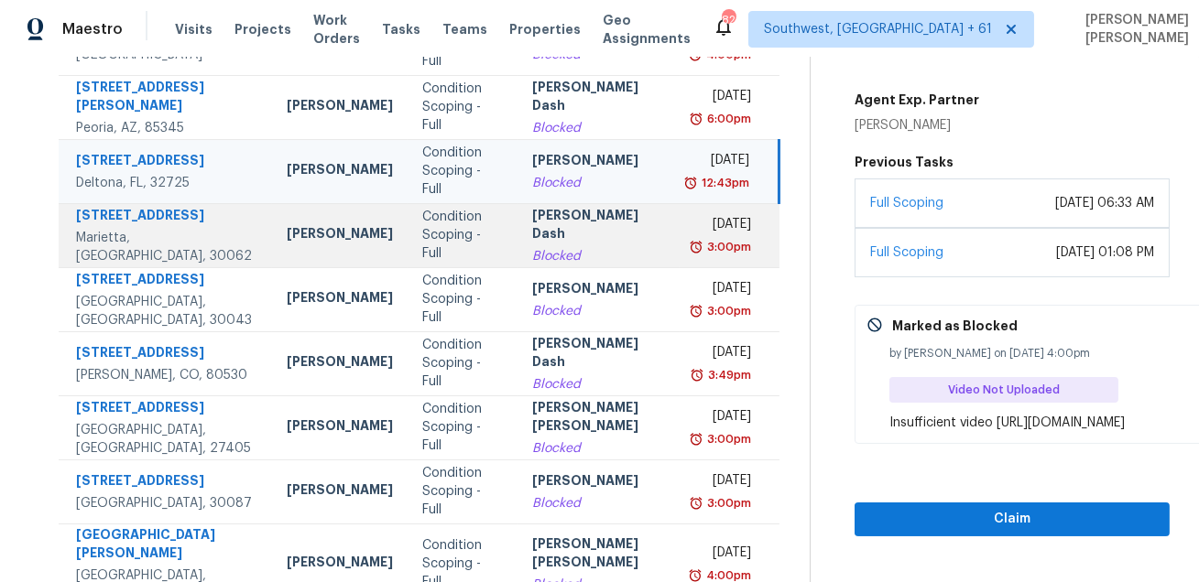
click at [628, 235] on td "Soumya Ranjan Dash Blocked" at bounding box center [598, 235] width 162 height 64
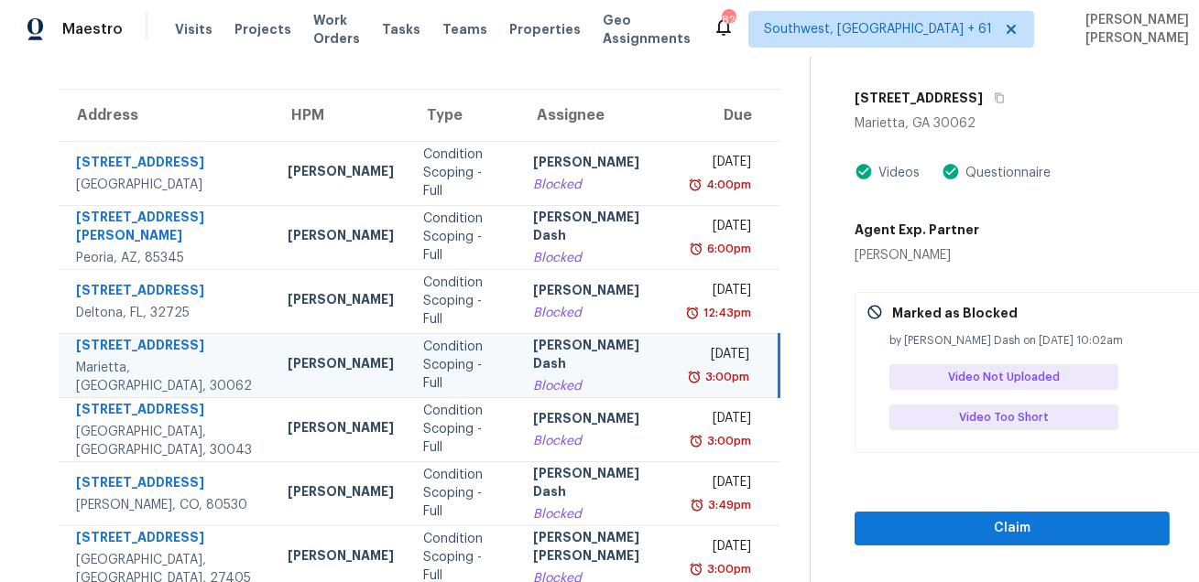
scroll to position [105, 0]
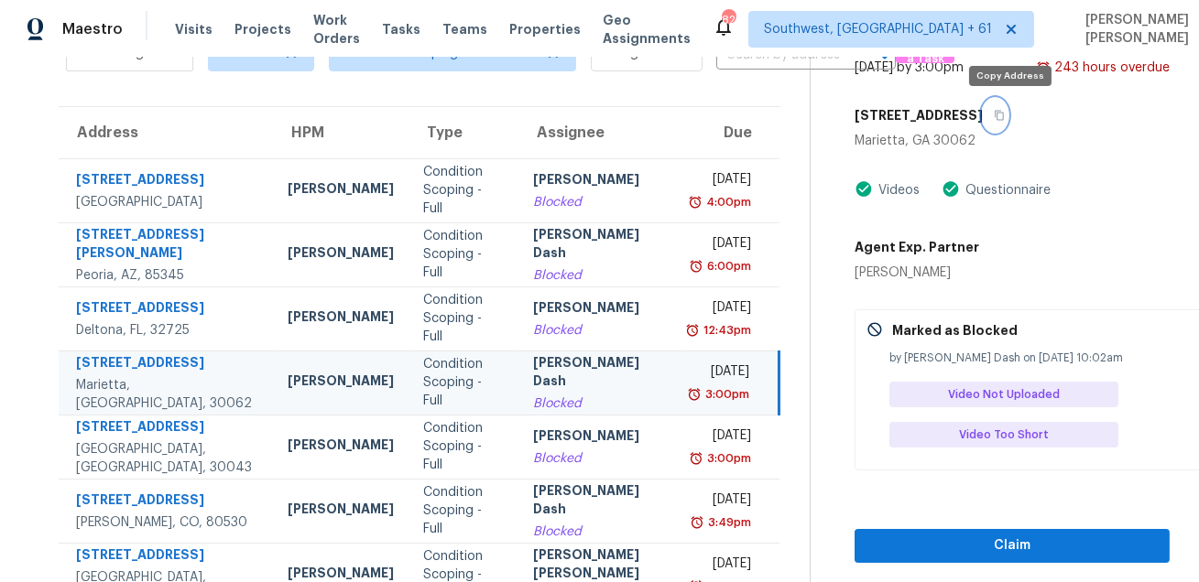
click at [1005, 117] on icon "button" at bounding box center [999, 115] width 11 height 11
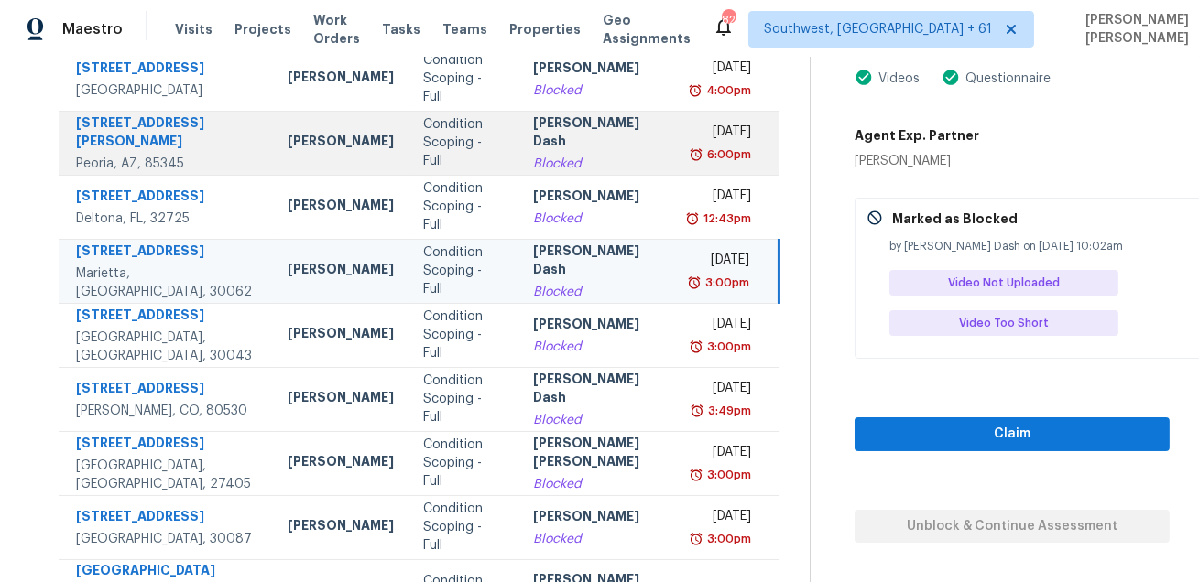
scroll to position [331, 0]
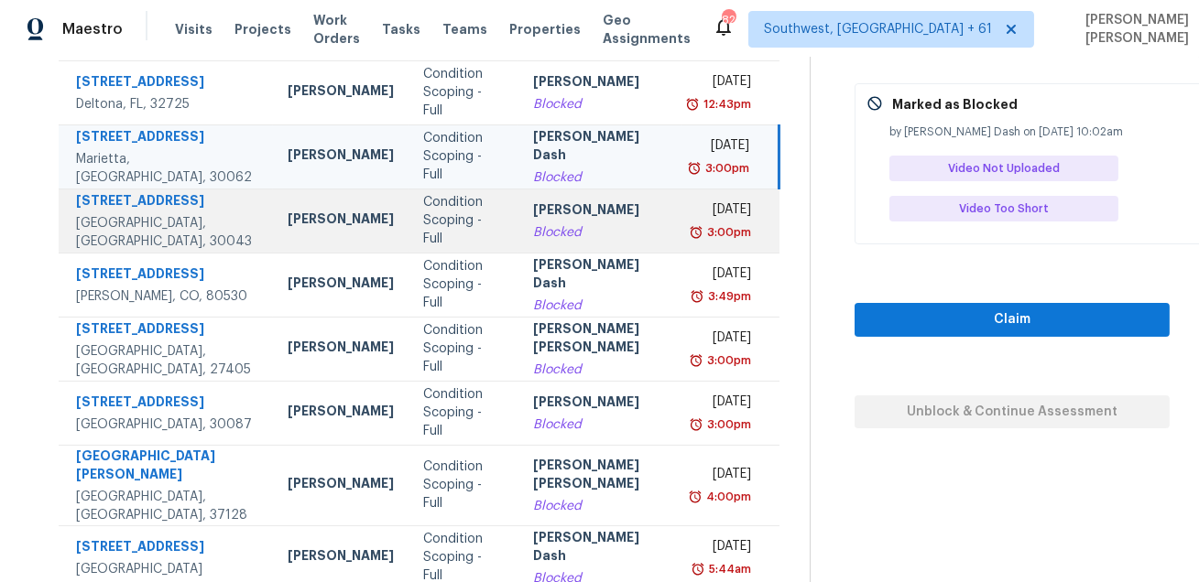
click at [581, 222] on div "Vigneshwaran B" at bounding box center [600, 212] width 134 height 23
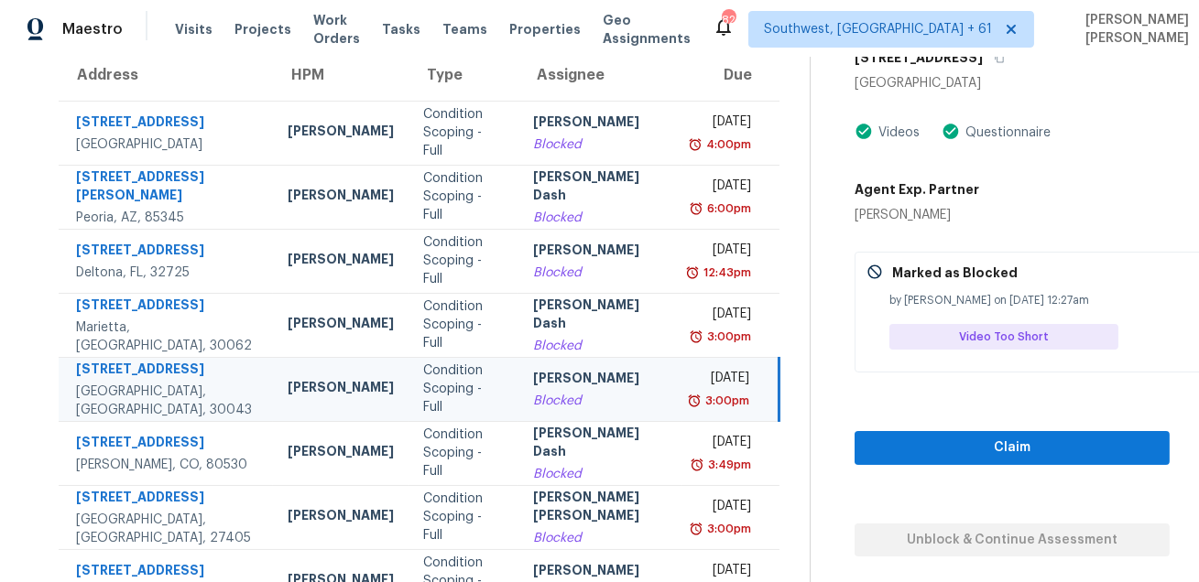
scroll to position [133, 0]
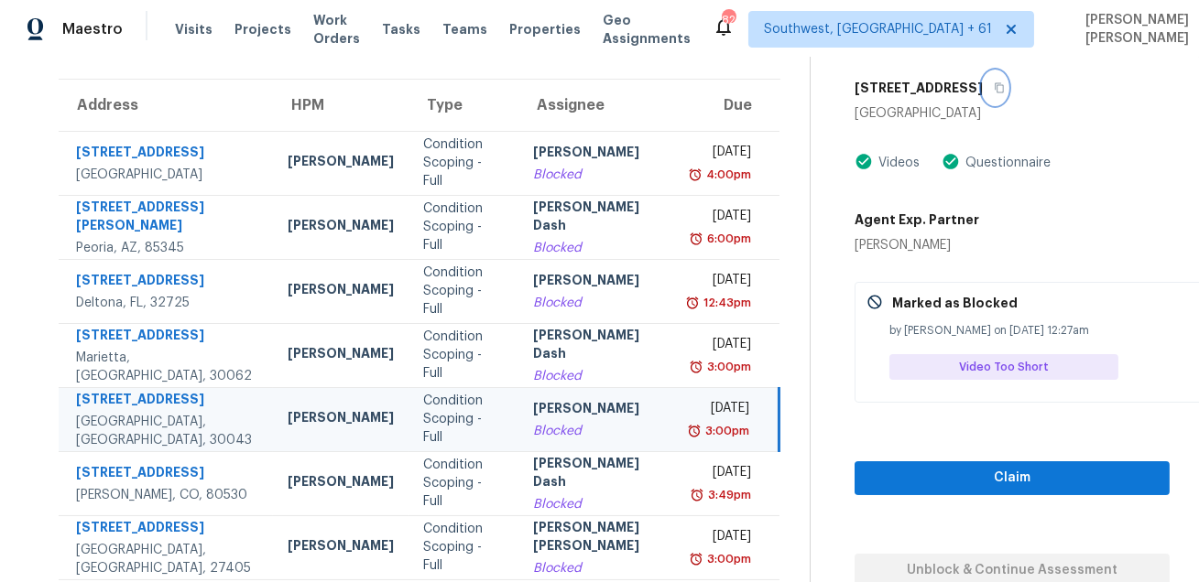
click at [999, 90] on icon "button" at bounding box center [999, 87] width 11 height 11
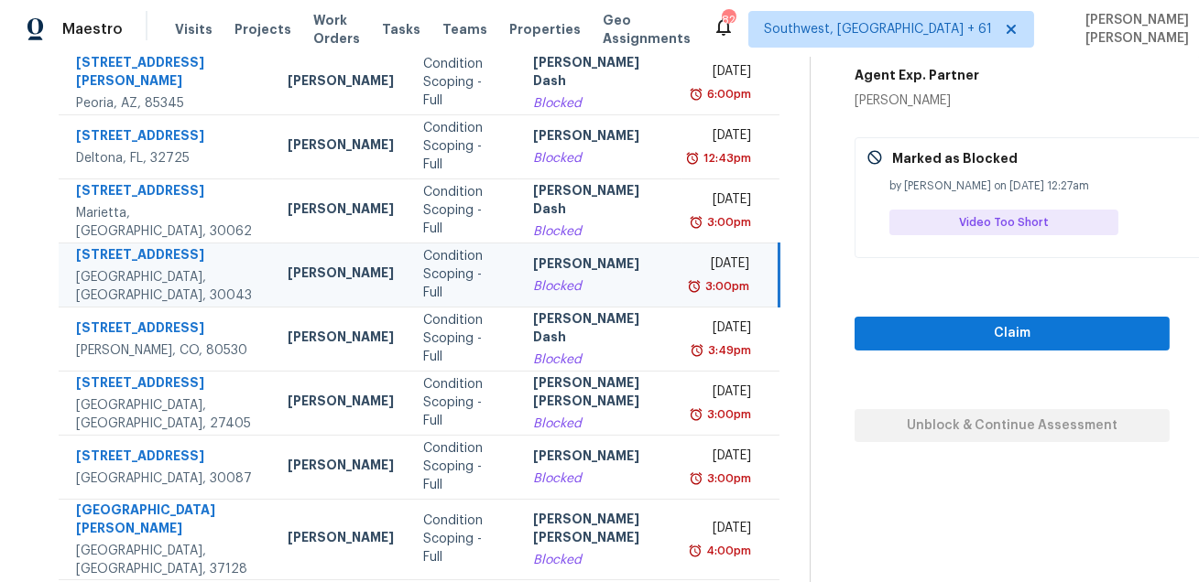
scroll to position [371, 0]
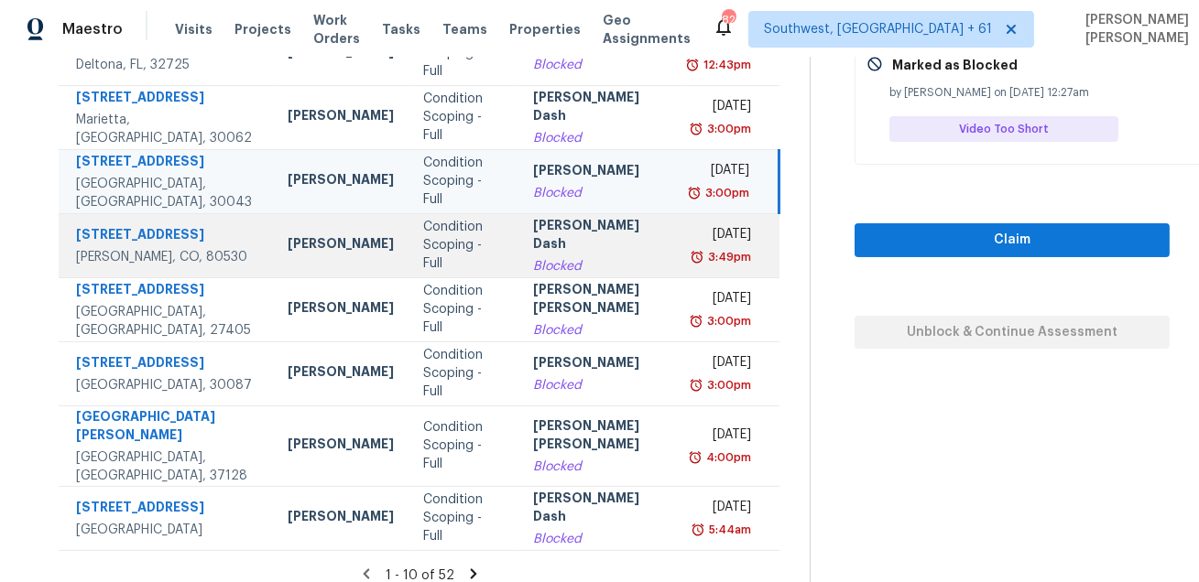
click at [696, 237] on div "[DATE]" at bounding box center [723, 236] width 55 height 23
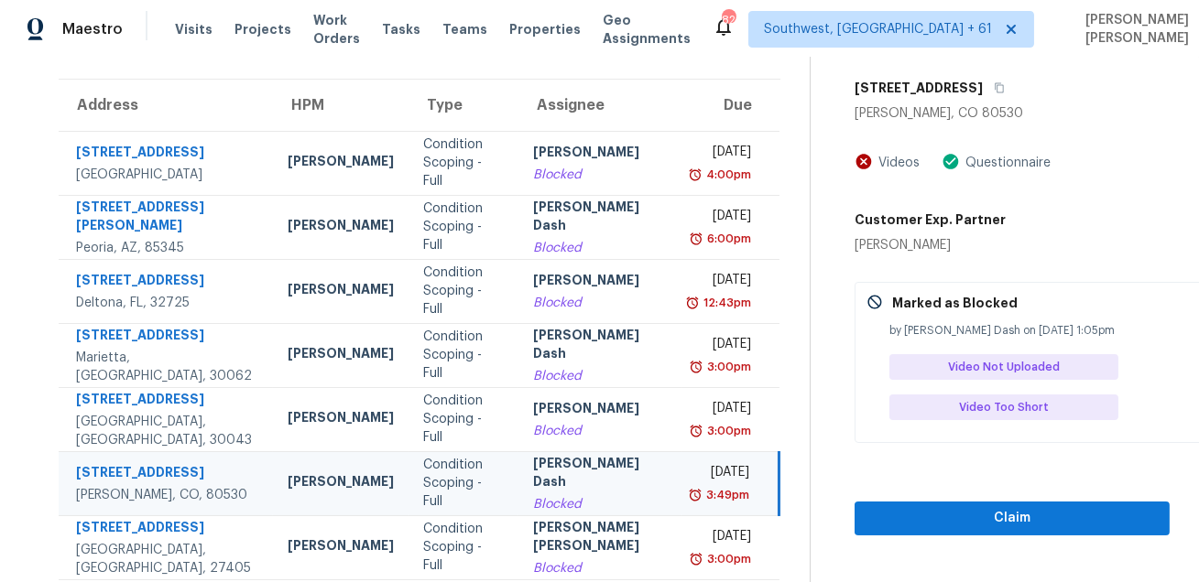
scroll to position [117, 0]
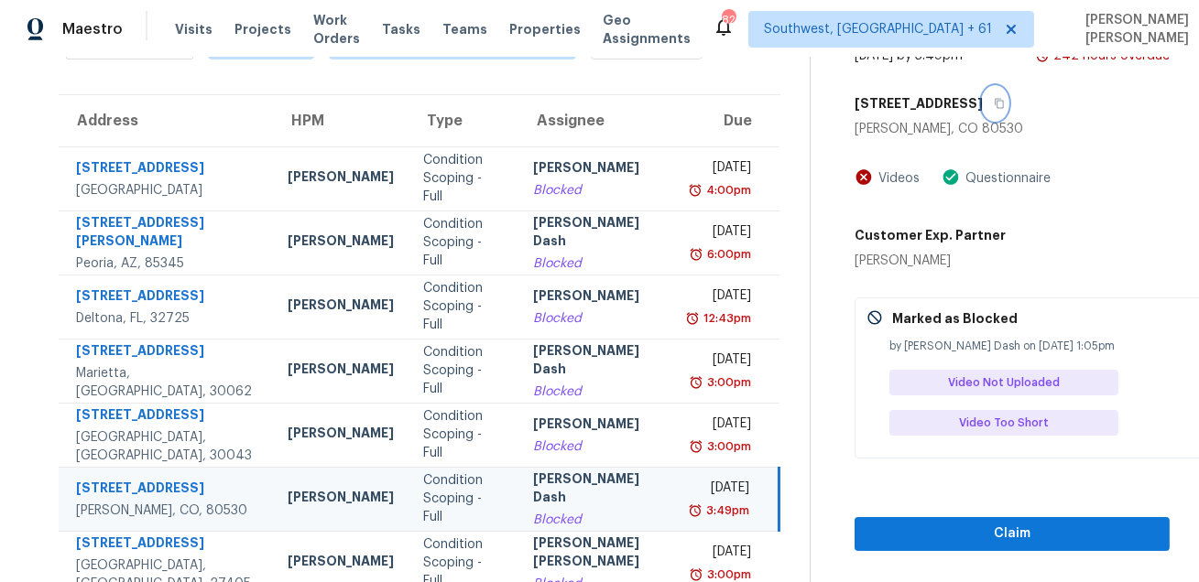
click at [983, 112] on button "button" at bounding box center [995, 103] width 25 height 33
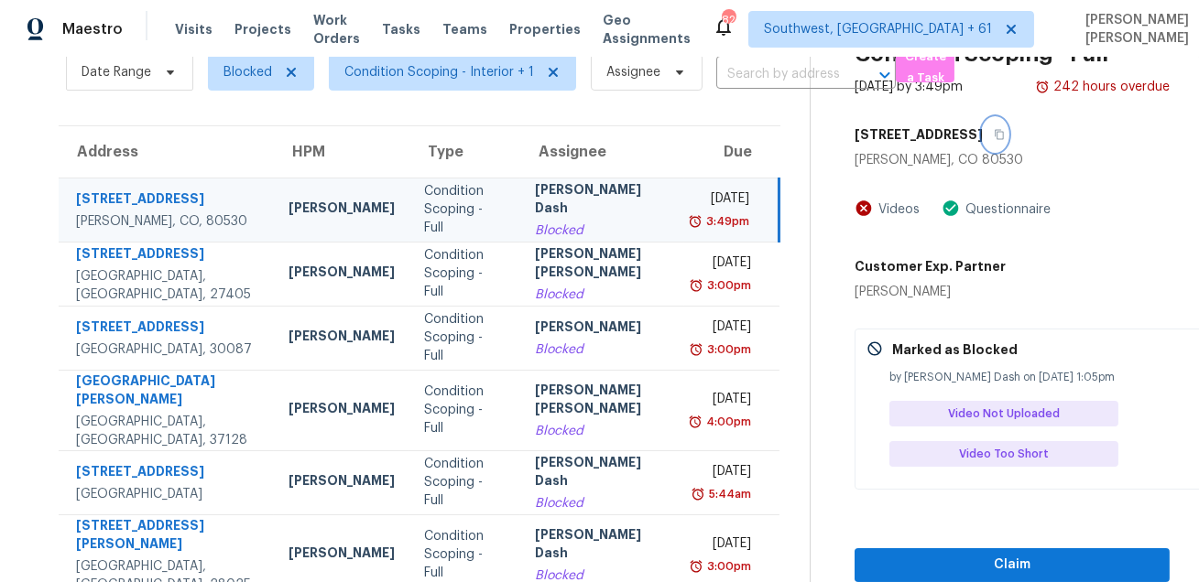
scroll to position [0, 0]
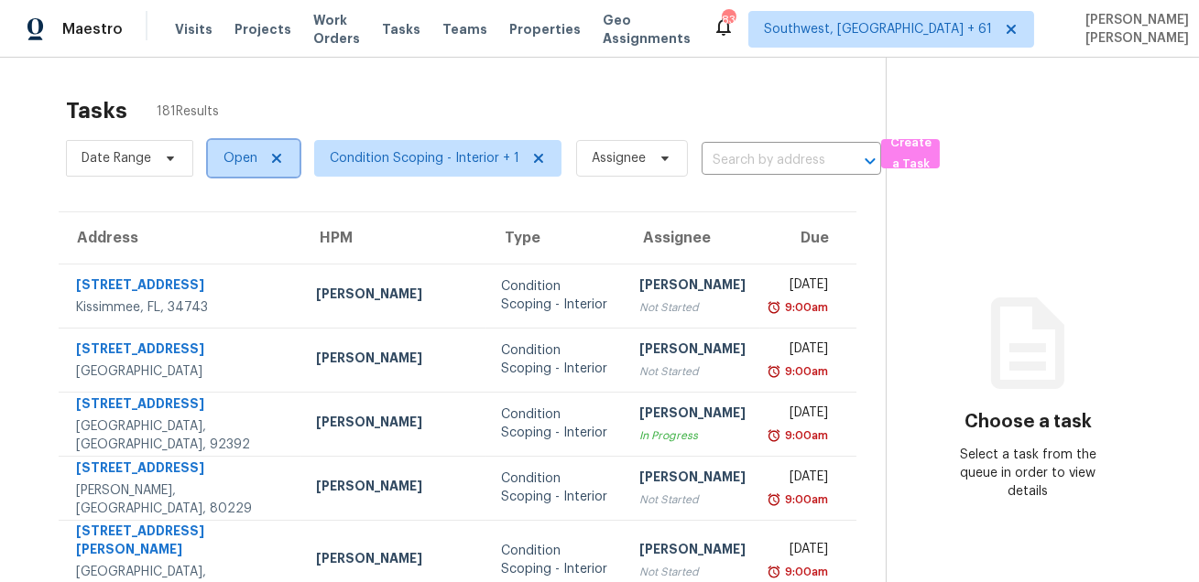
click at [242, 168] on span "Open" at bounding box center [254, 158] width 92 height 37
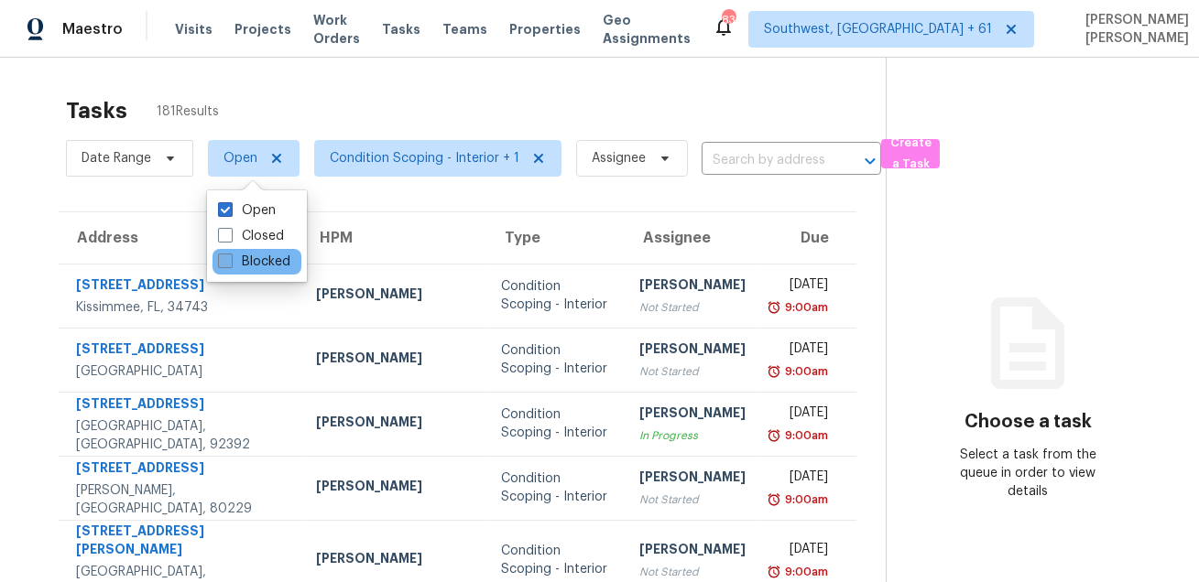
click at [234, 270] on label "Blocked" at bounding box center [254, 262] width 72 height 18
click at [230, 265] on input "Blocked" at bounding box center [224, 259] width 12 height 12
checkbox input "true"
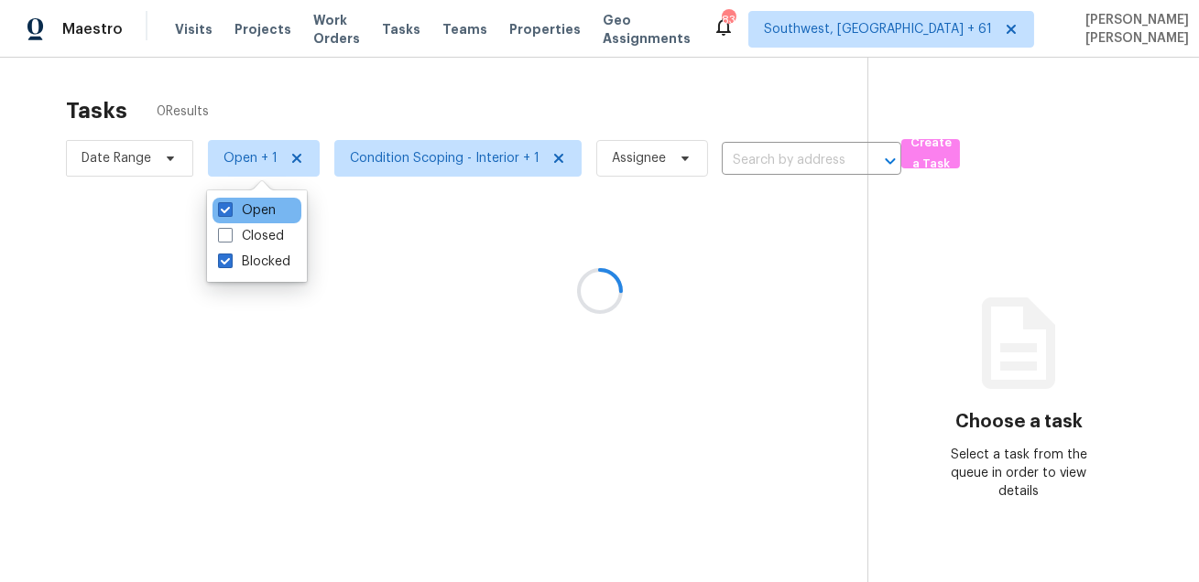
click at [248, 200] on div "Open" at bounding box center [256, 211] width 89 height 26
click at [239, 212] on label "Open" at bounding box center [247, 210] width 58 height 18
click at [230, 212] on input "Open" at bounding box center [224, 207] width 12 height 12
checkbox input "false"
click at [336, 114] on div at bounding box center [599, 291] width 1199 height 582
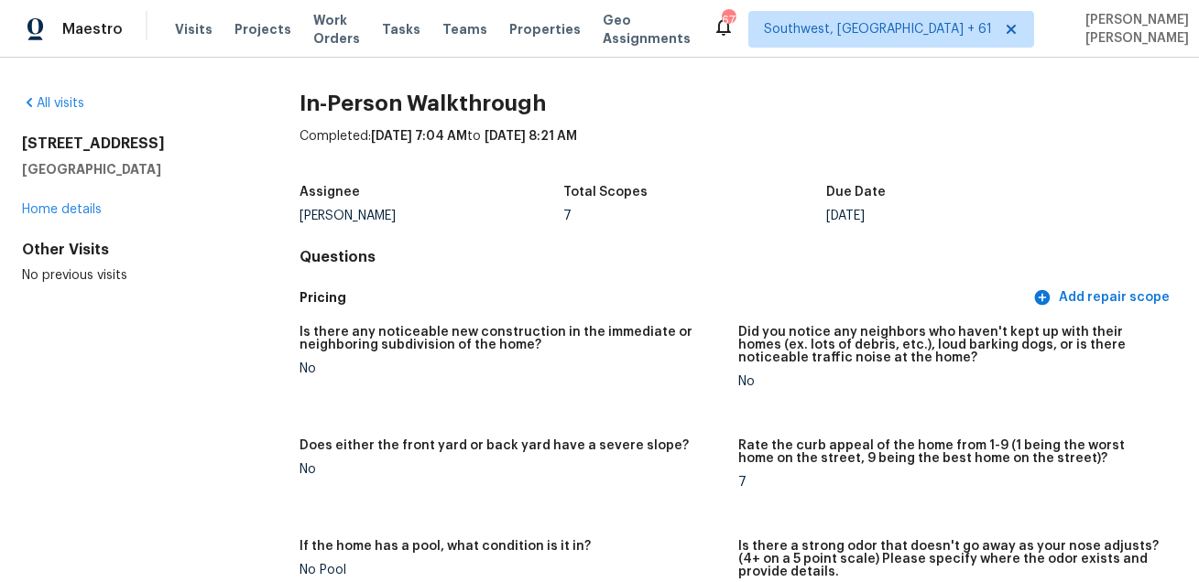
scroll to position [2689, 0]
